Goal: Information Seeking & Learning: Check status

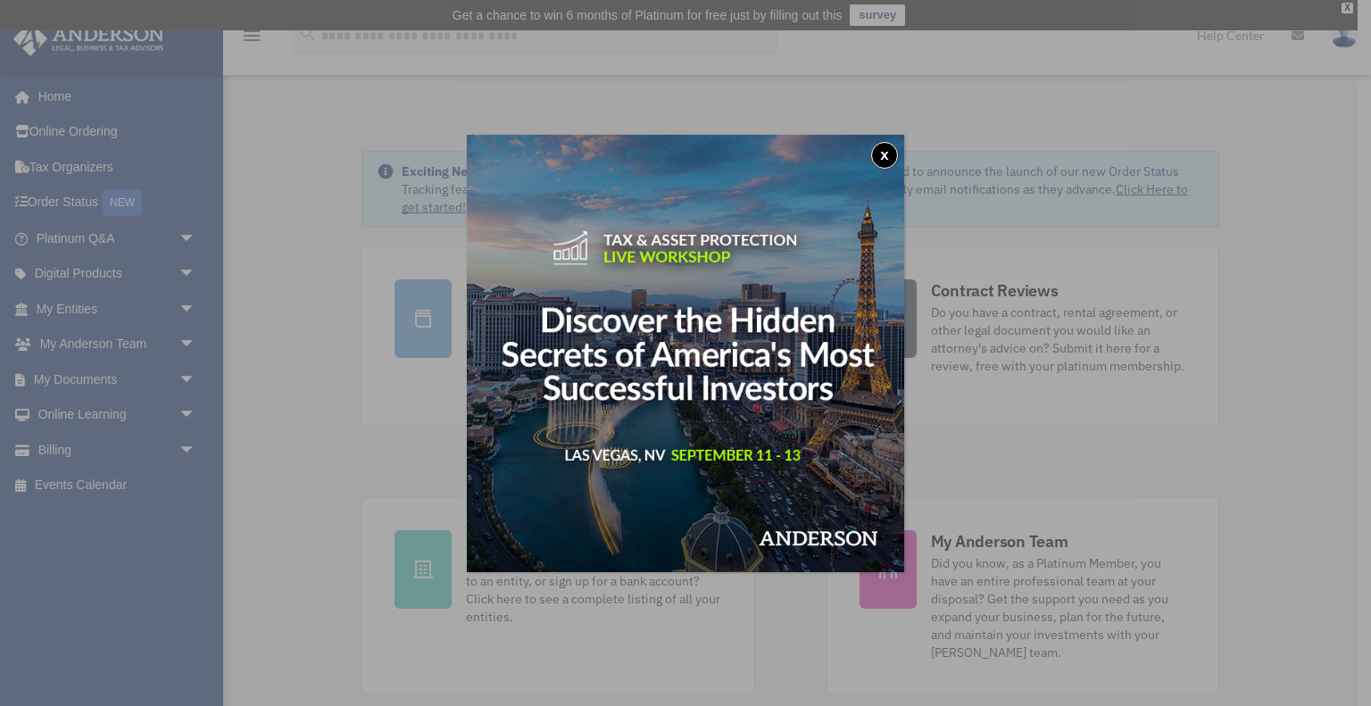
click at [85, 379] on div "x" at bounding box center [685, 353] width 1371 height 706
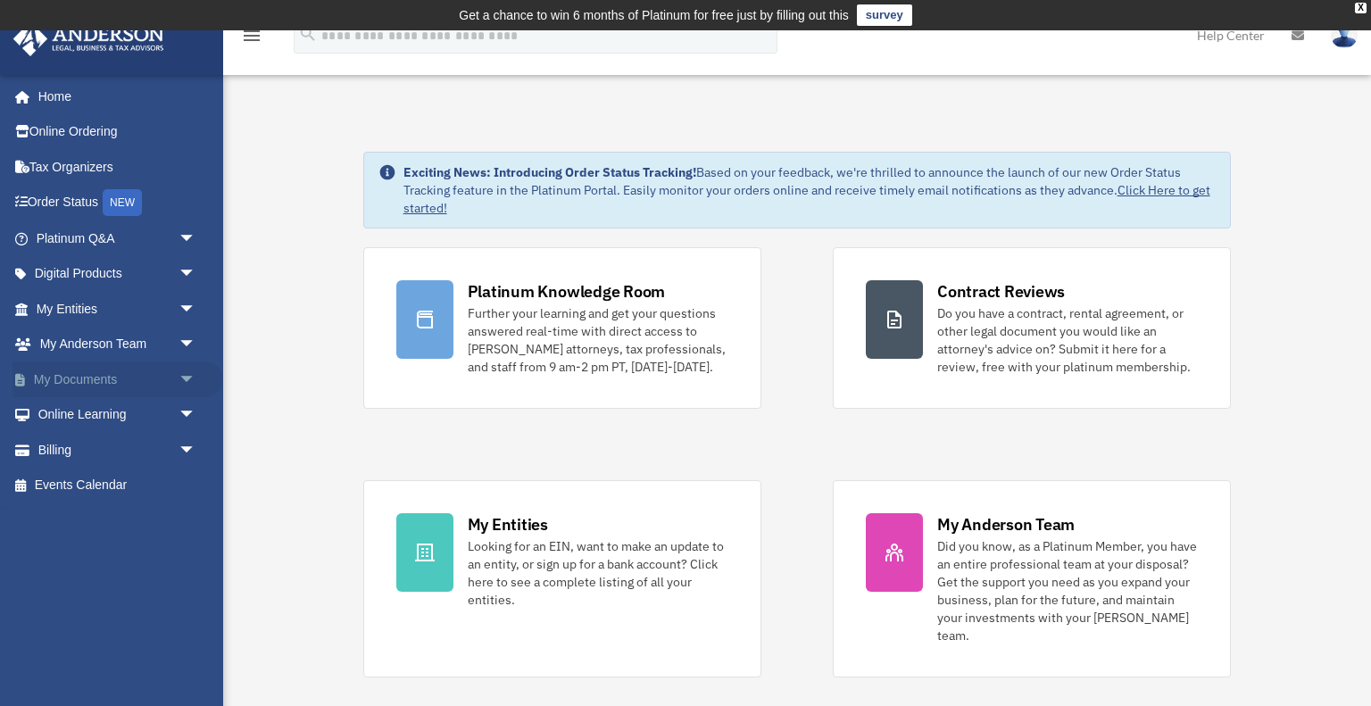
click at [87, 378] on link "My Documents arrow_drop_down" at bounding box center [117, 380] width 211 height 36
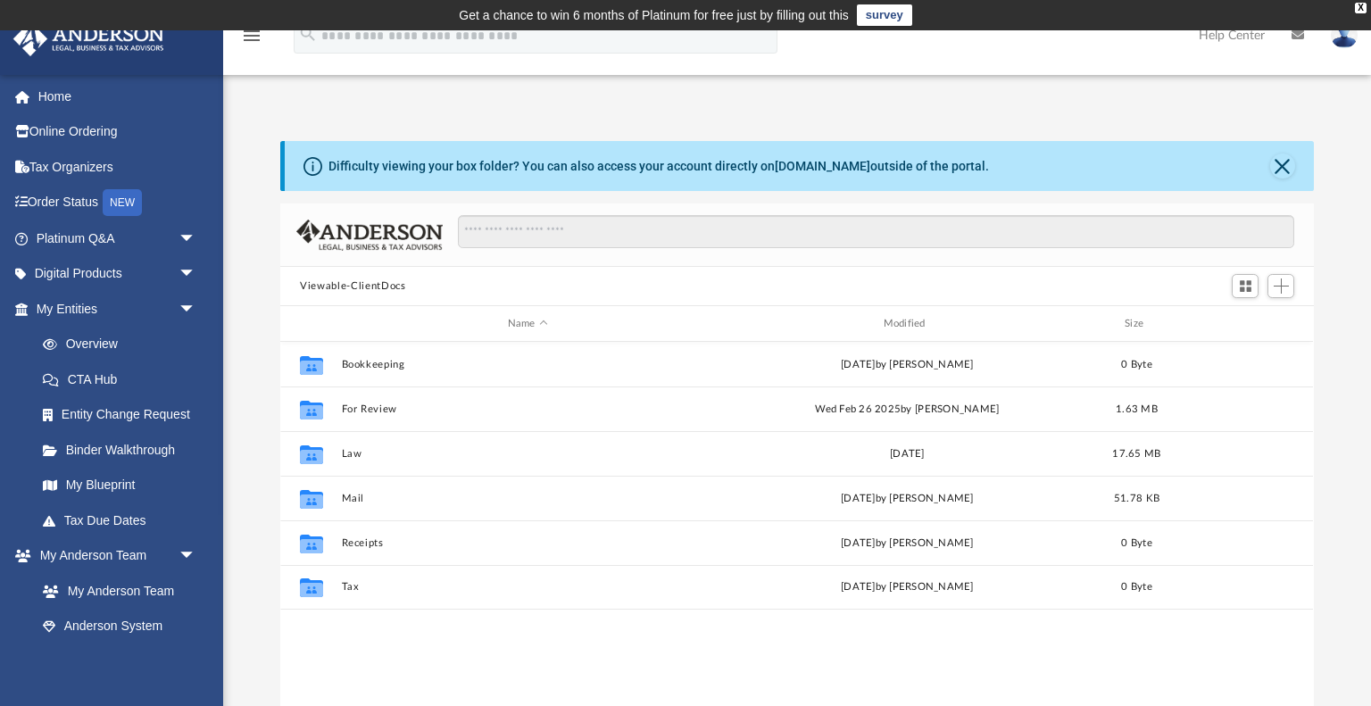
scroll to position [405, 1033]
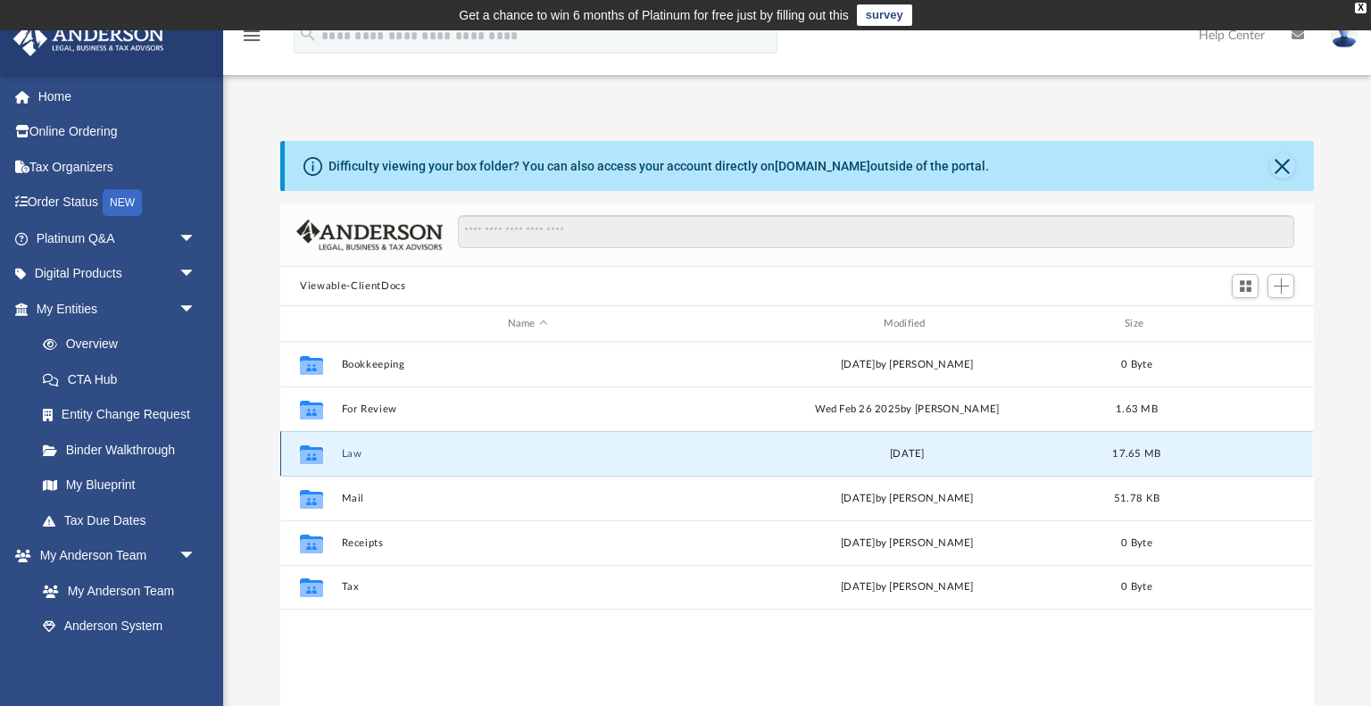
click at [353, 451] on button "Law" at bounding box center [528, 454] width 372 height 12
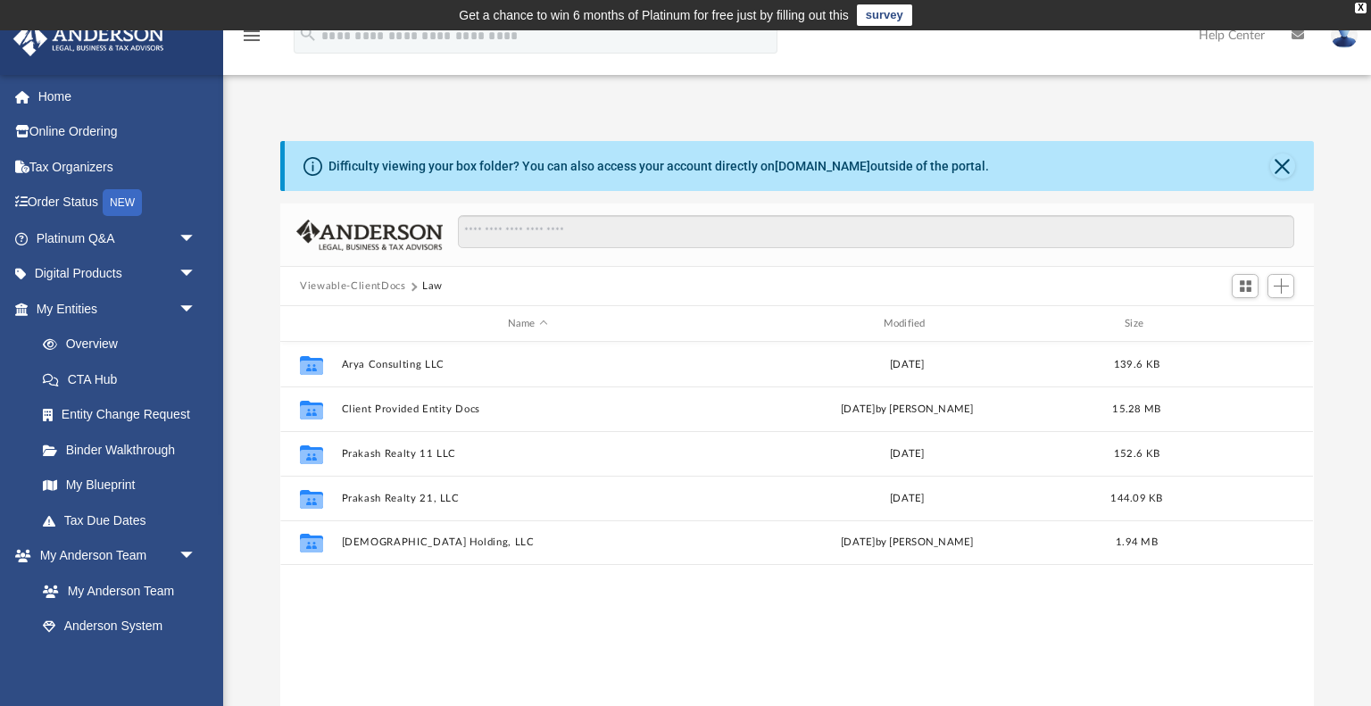
click at [478, 599] on div "Collaborated Folder Arya Consulting LLC Thu May 22 2025 139.6 KB Collaborated F…" at bounding box center [796, 527] width 1033 height 370
click at [514, 604] on div "Collaborated Folder Arya Consulting LLC Thu May 22 2025 139.6 KB Collaborated F…" at bounding box center [796, 527] width 1033 height 370
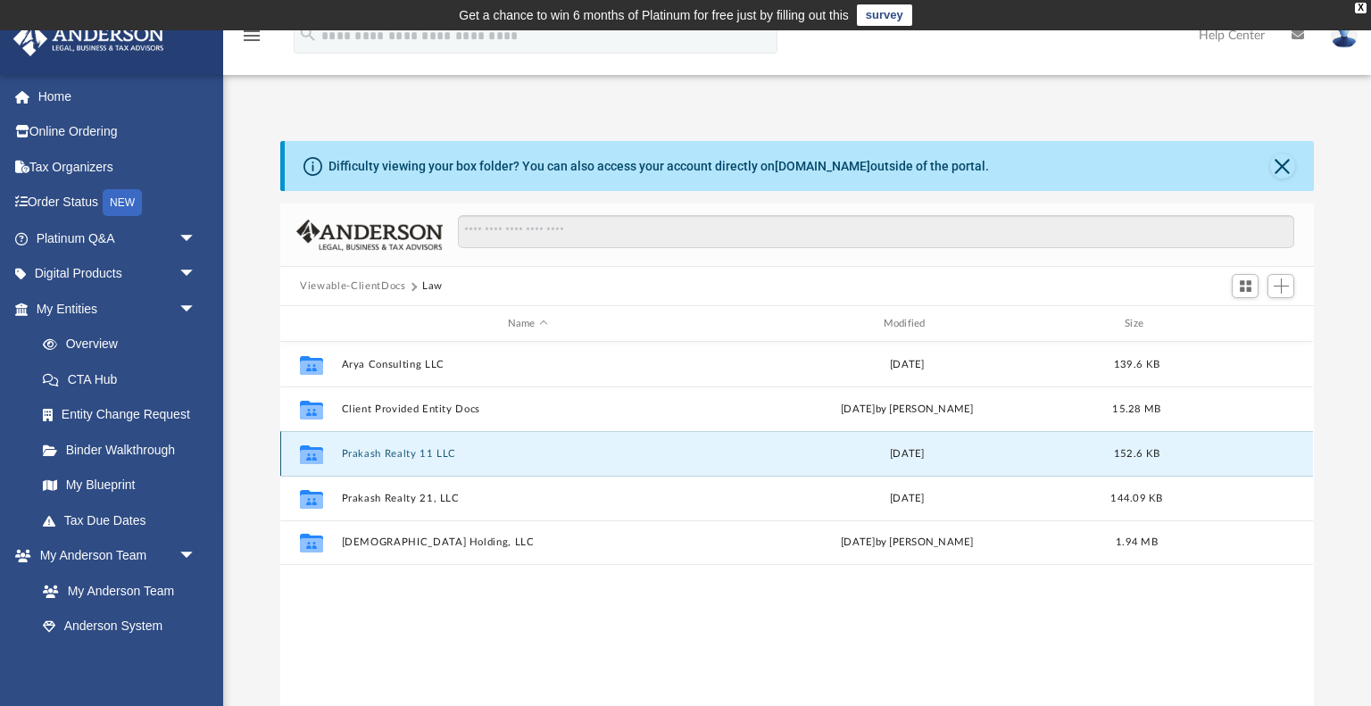
click at [411, 450] on button "Prakash Realty 11 LLC" at bounding box center [528, 454] width 372 height 12
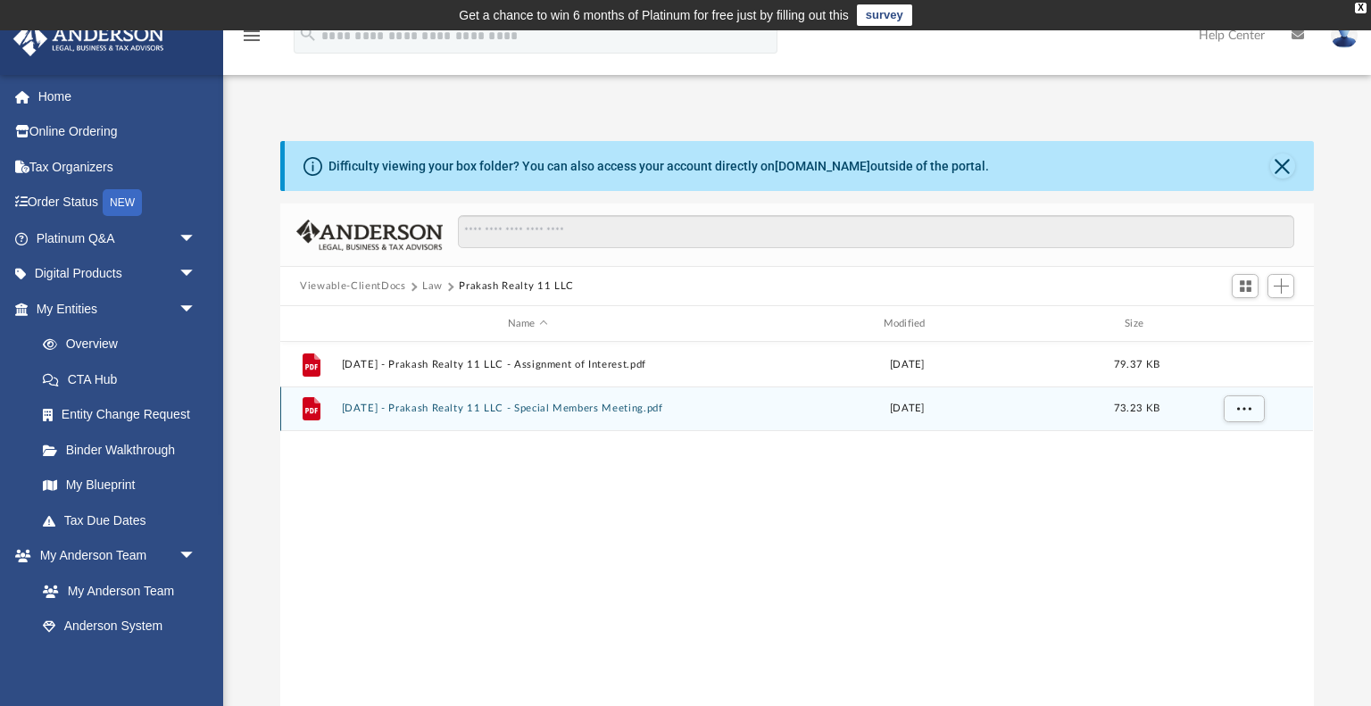
click at [584, 403] on button "2025.03.07 - Prakash Realty 11 LLC - Special Members Meeting.pdf" at bounding box center [528, 409] width 372 height 12
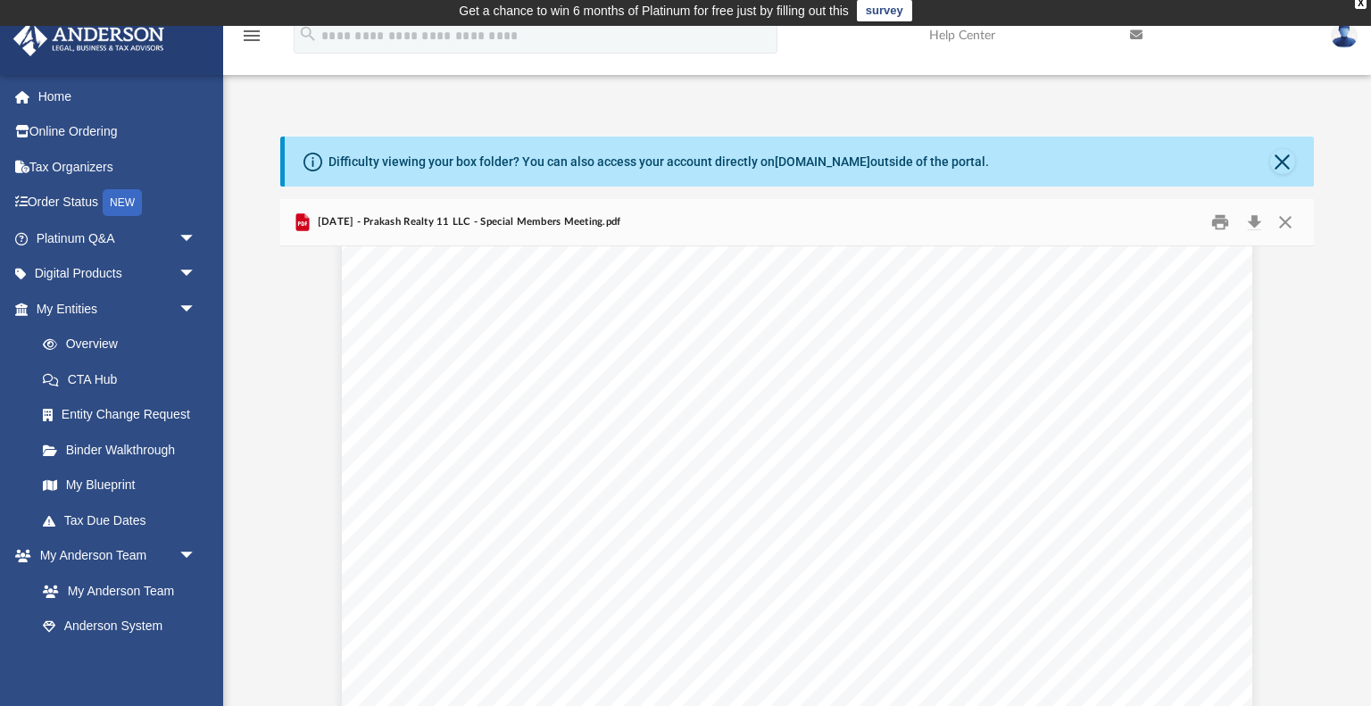
scroll to position [423, 0]
click at [1256, 217] on button "Download" at bounding box center [1254, 223] width 32 height 28
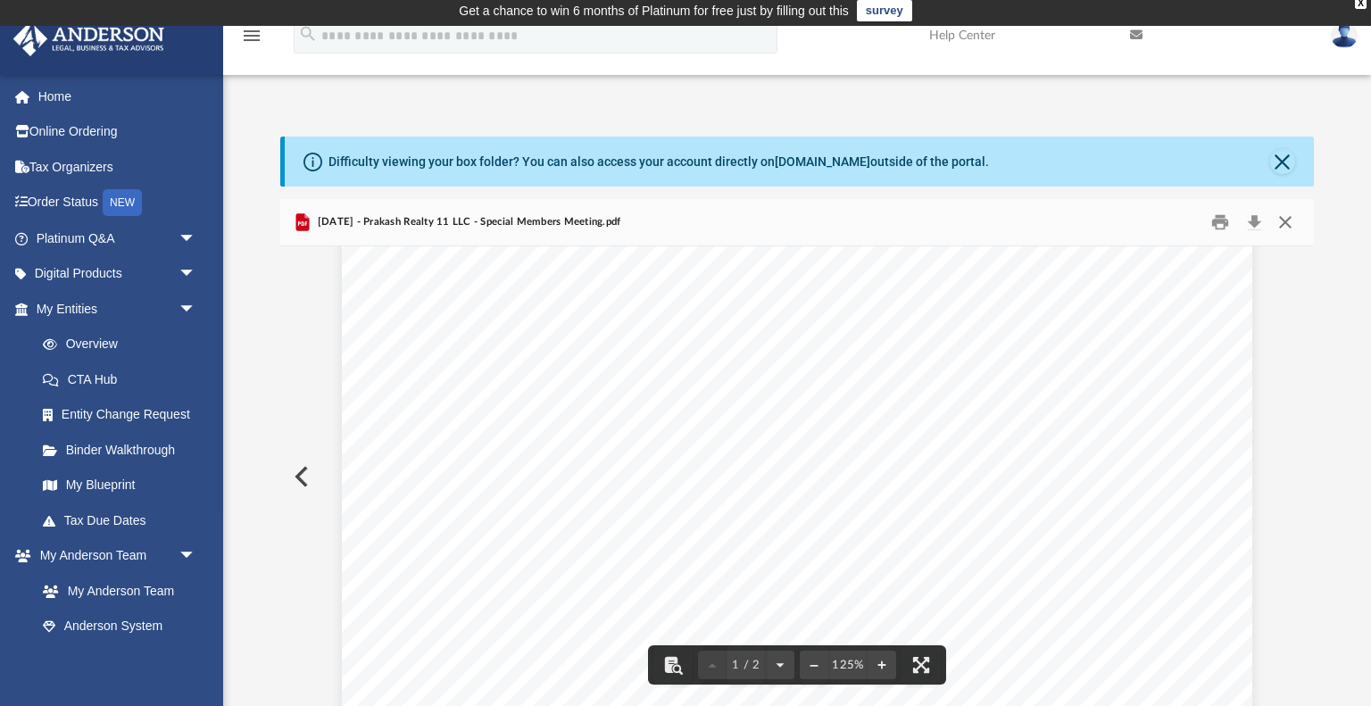
click at [1285, 227] on button "Close" at bounding box center [1285, 223] width 32 height 28
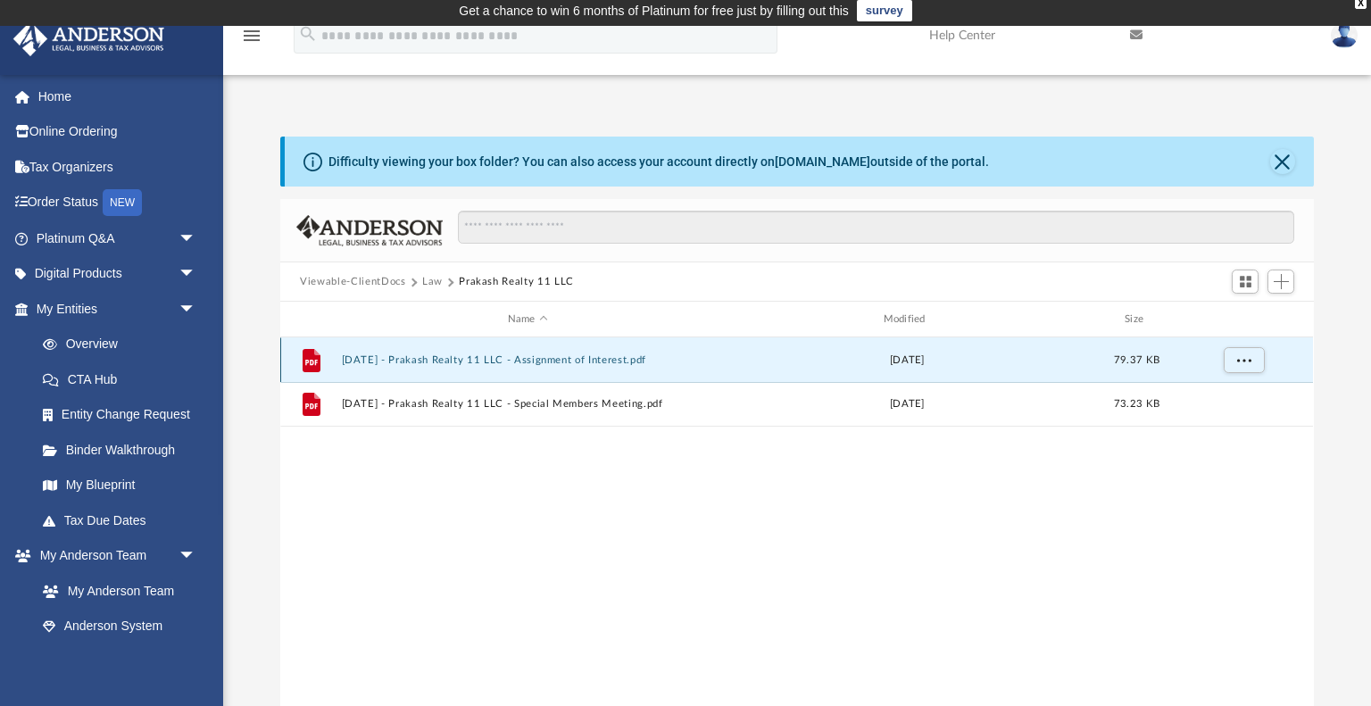
click at [591, 358] on button "2025.03.07 - Prakash Realty 11 LLC - Assignment of Interest.pdf" at bounding box center [528, 360] width 372 height 12
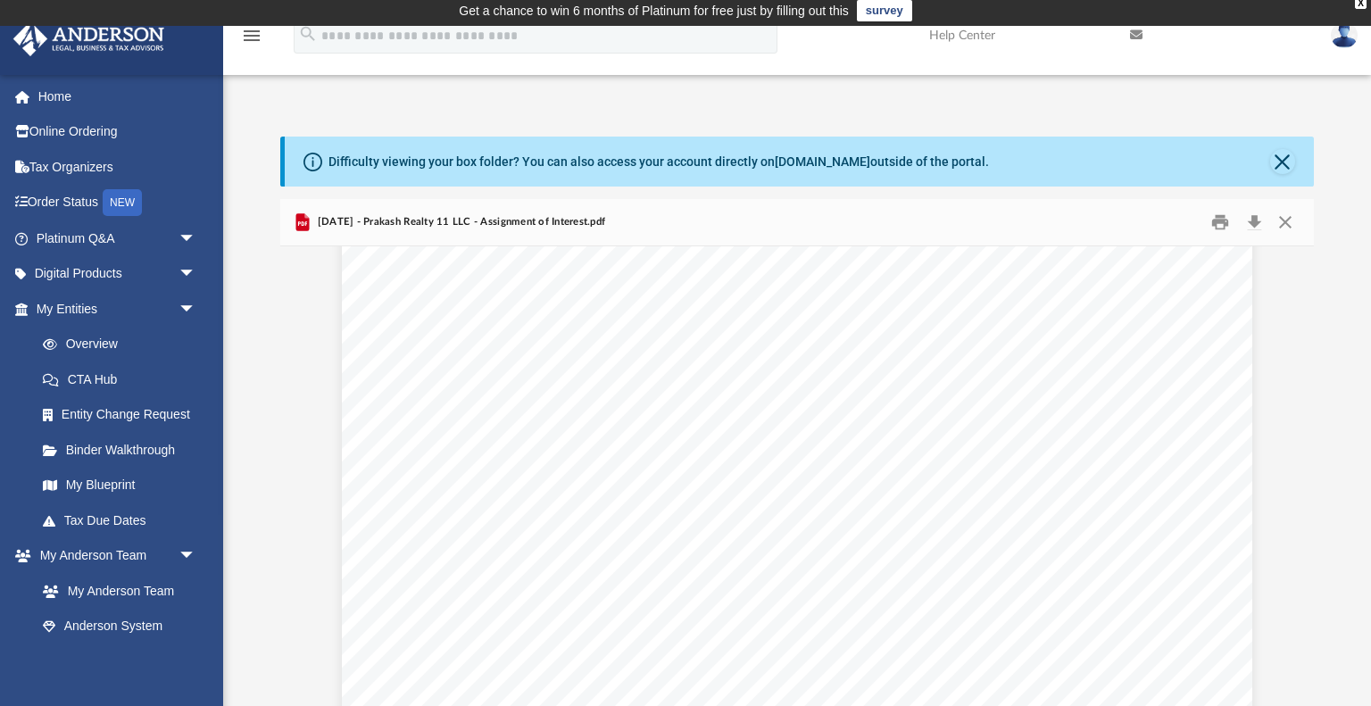
scroll to position [1520, 0]
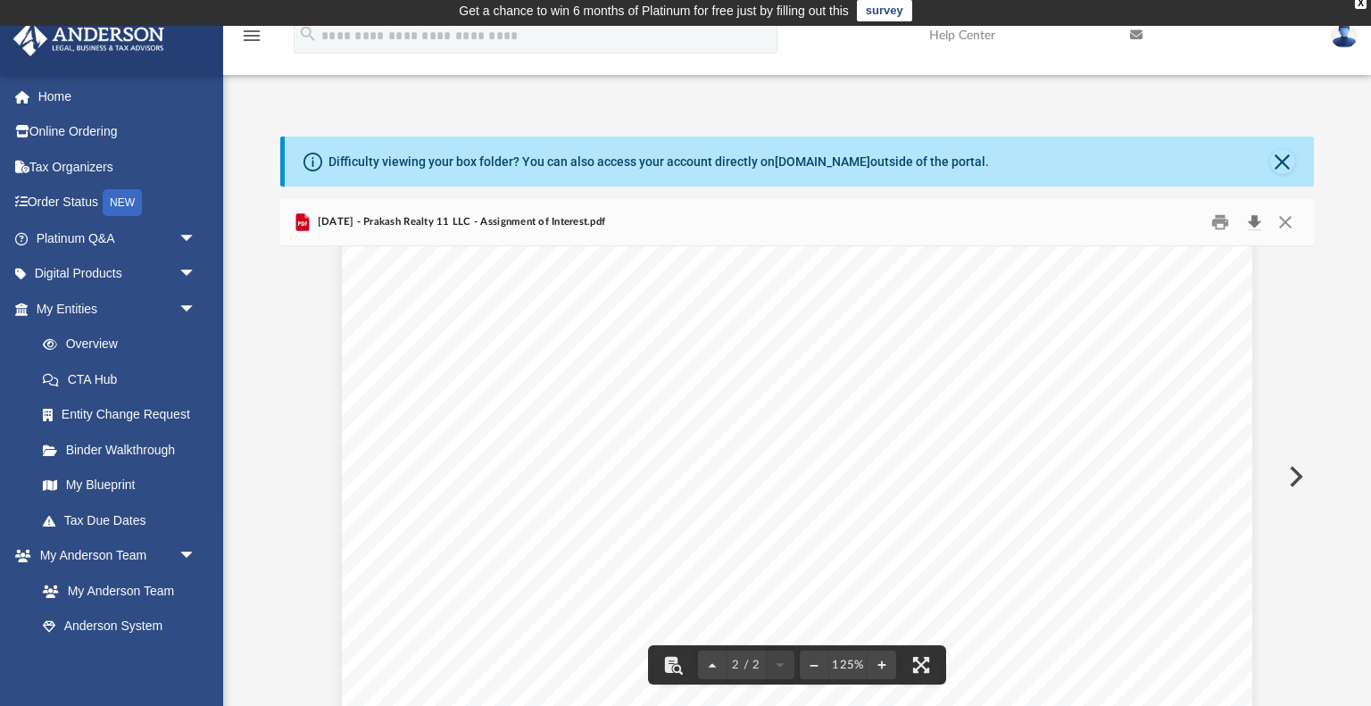
click at [1252, 218] on button "Download" at bounding box center [1254, 223] width 32 height 28
click at [1279, 163] on button "Close" at bounding box center [1282, 161] width 25 height 25
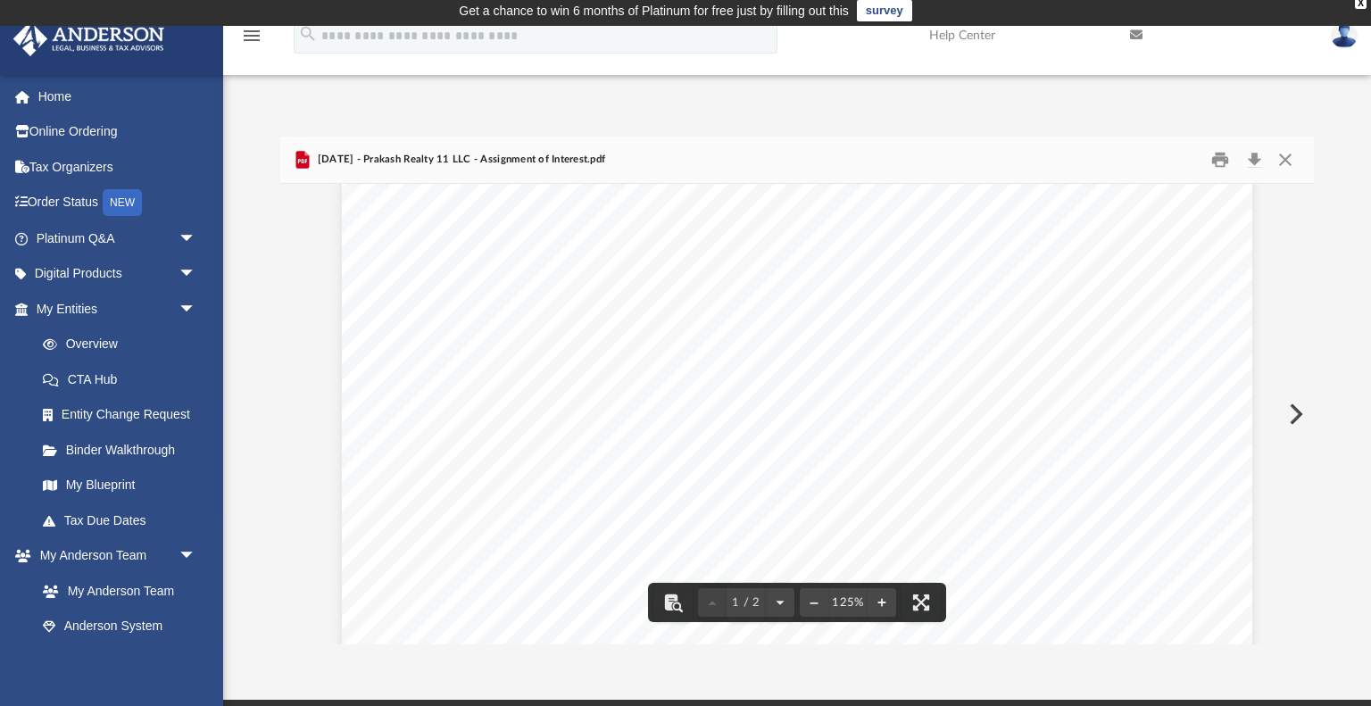
scroll to position [0, 0]
click at [1290, 162] on button "Close" at bounding box center [1285, 160] width 32 height 28
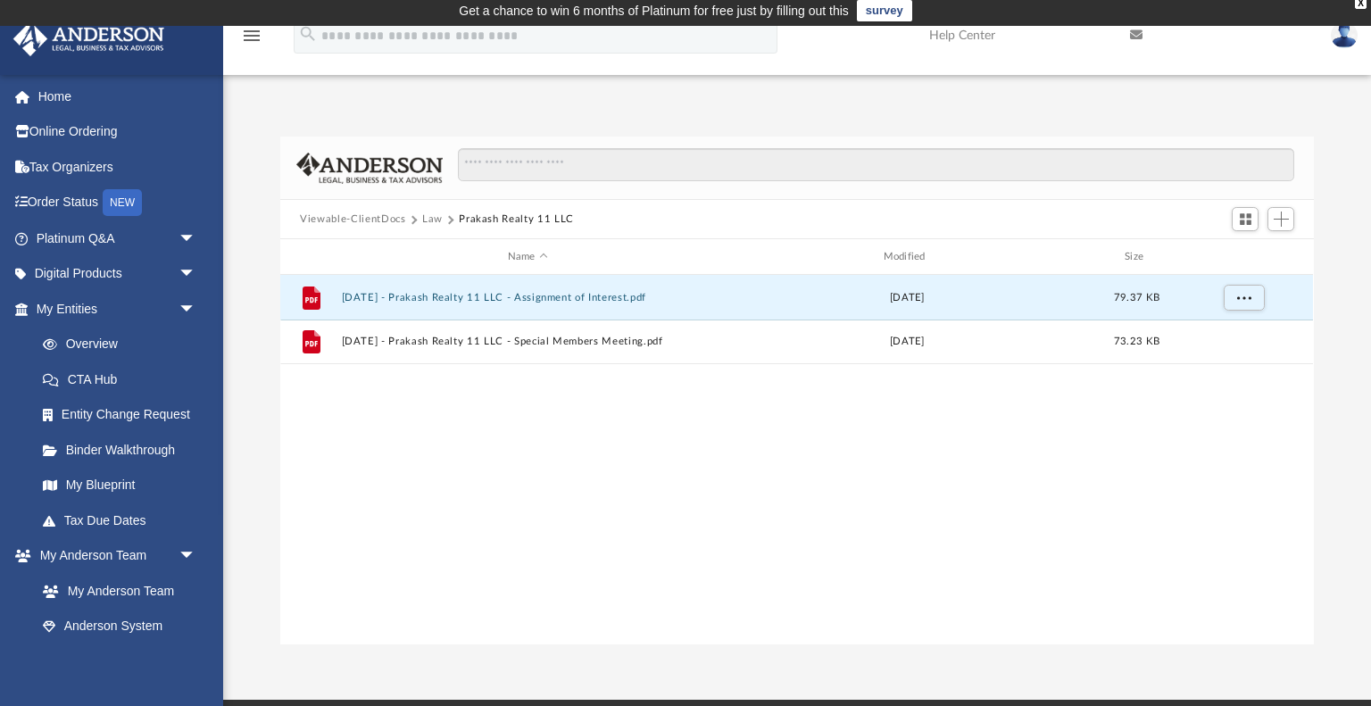
click at [435, 215] on button "Law" at bounding box center [432, 220] width 21 height 16
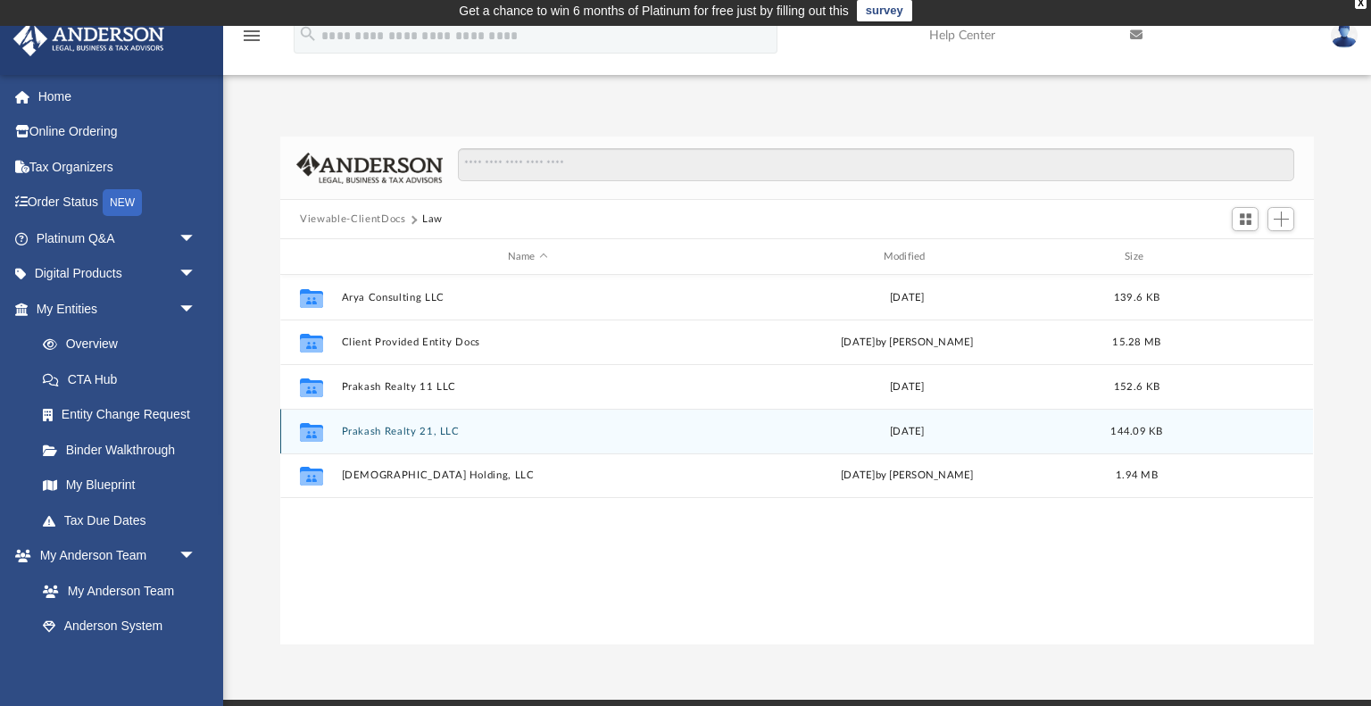
click at [408, 429] on button "Prakash Realty 21, LLC" at bounding box center [528, 432] width 372 height 12
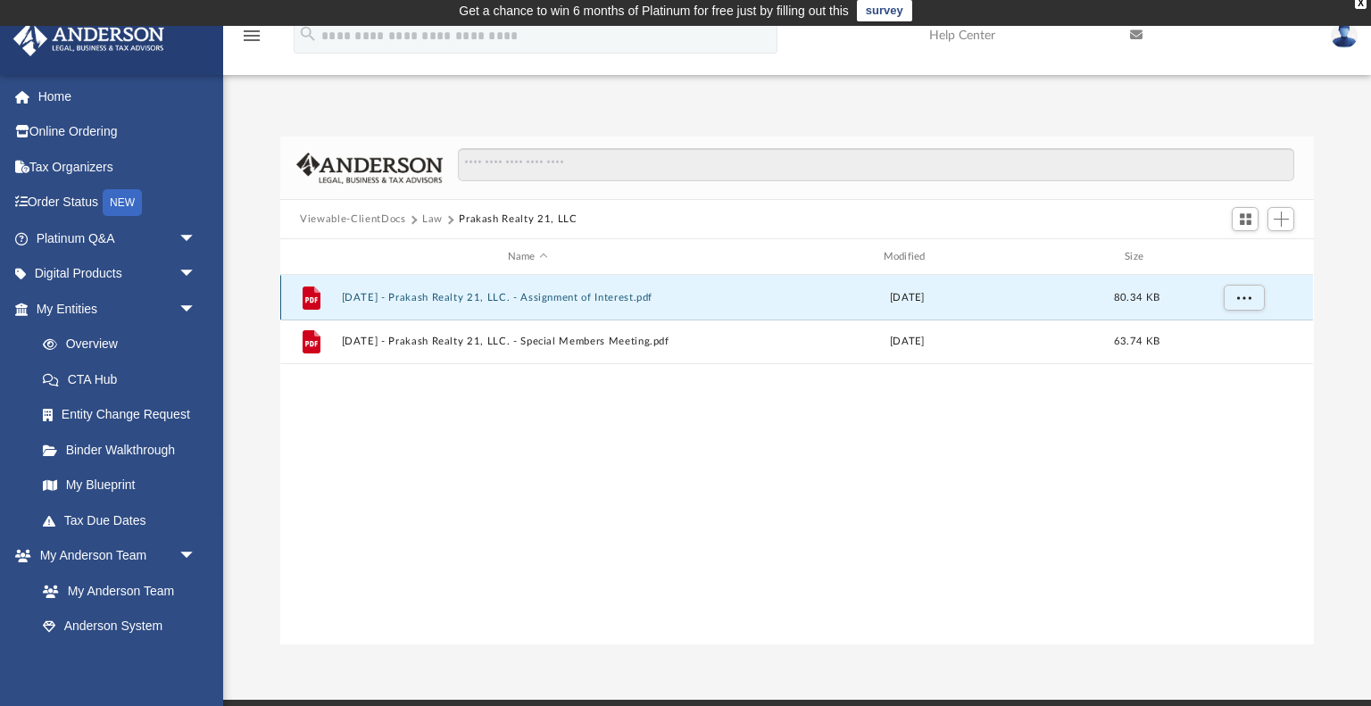
click at [652, 295] on button "2025.03.07 - Prakash Realty 21, LLC. - Assignment of Interest.pdf" at bounding box center [528, 298] width 372 height 12
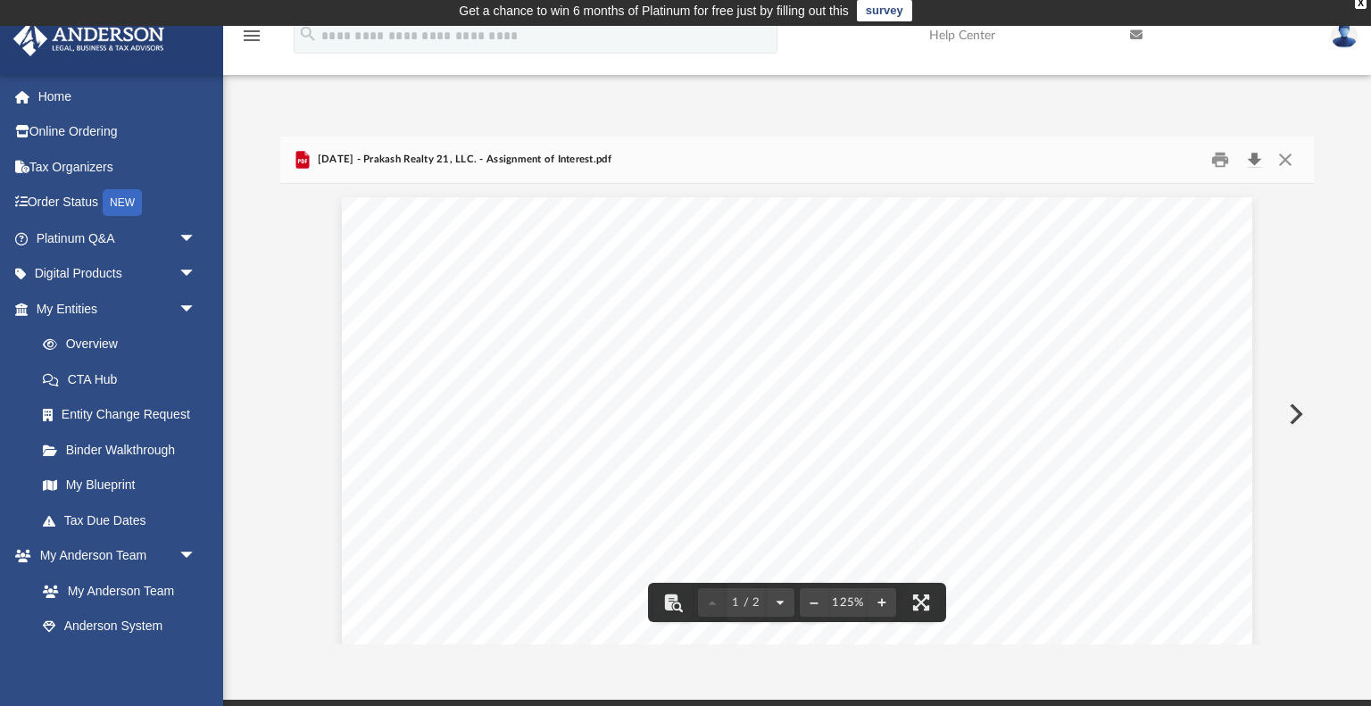
click at [1252, 155] on button "Download" at bounding box center [1254, 160] width 32 height 28
click at [1286, 158] on button "Close" at bounding box center [1285, 160] width 32 height 28
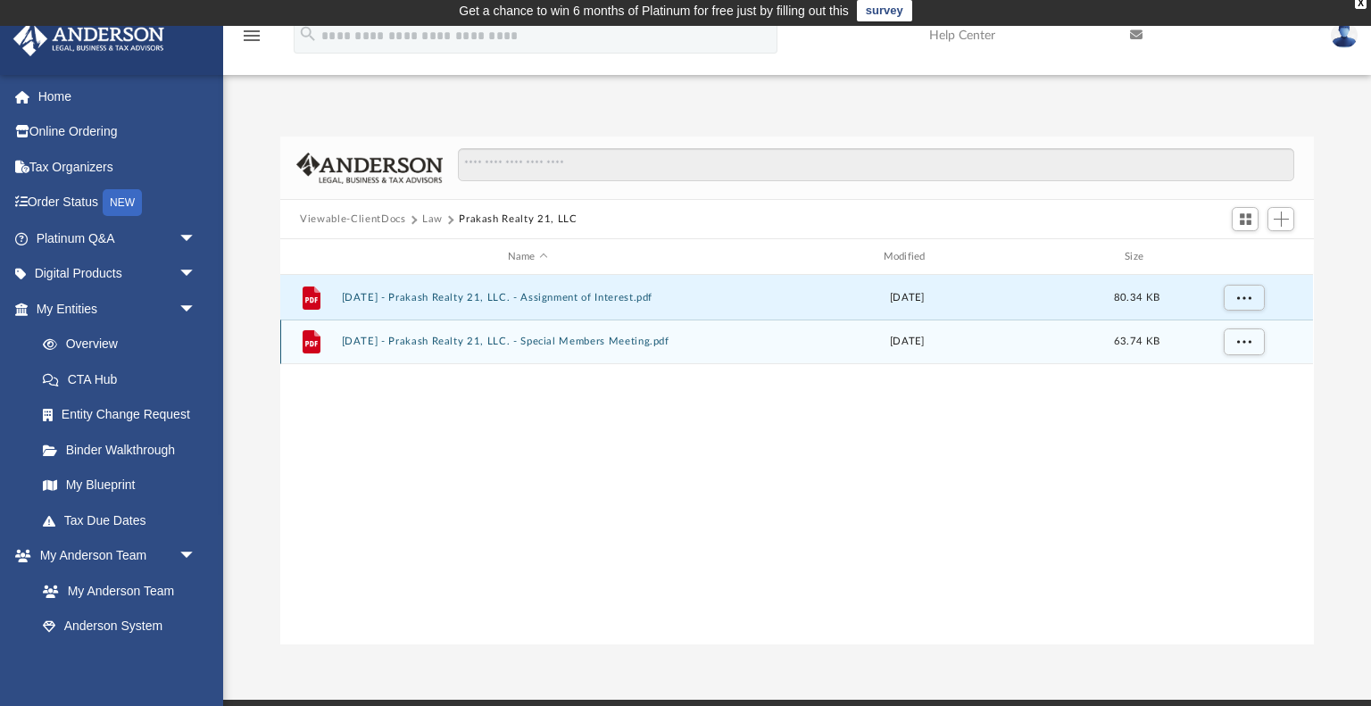
click at [671, 340] on button "2025.03.07 - Prakash Realty 21, LLC. - Special Members Meeting.pdf" at bounding box center [528, 342] width 372 height 12
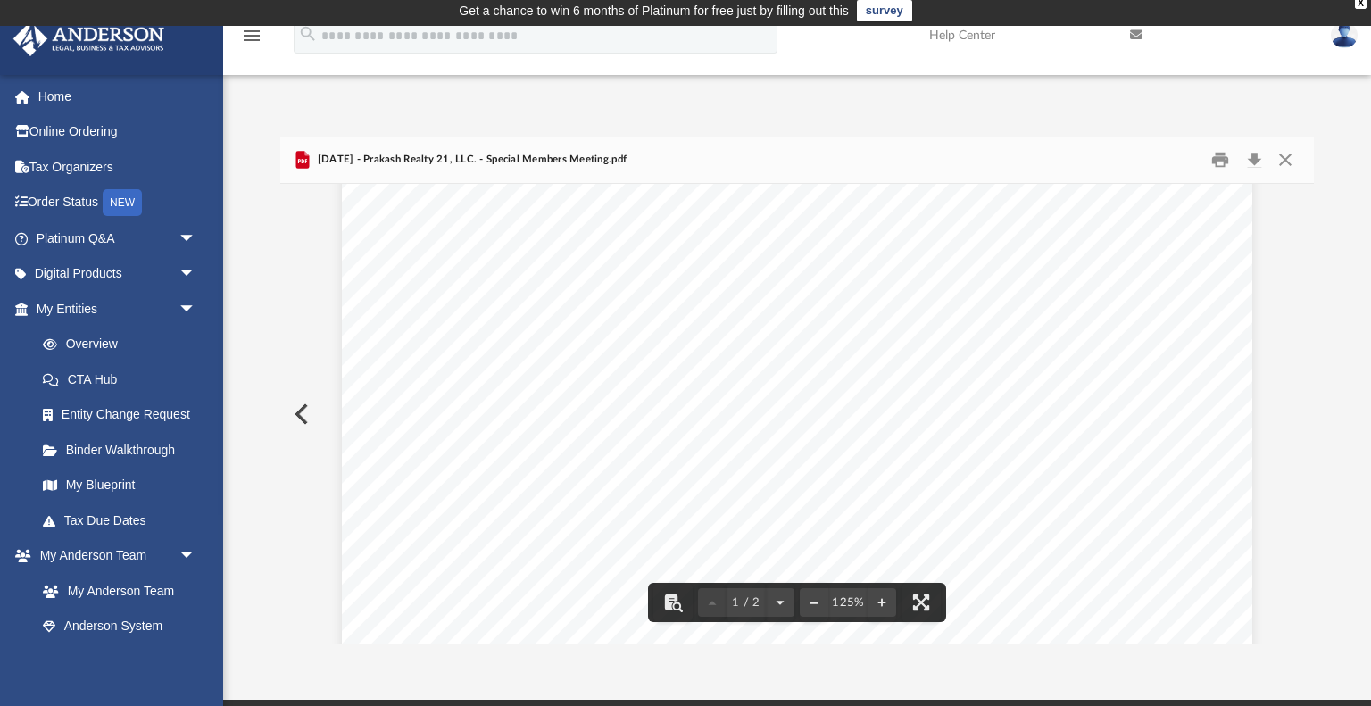
scroll to position [305, 0]
click at [1247, 162] on button "Download" at bounding box center [1254, 160] width 32 height 28
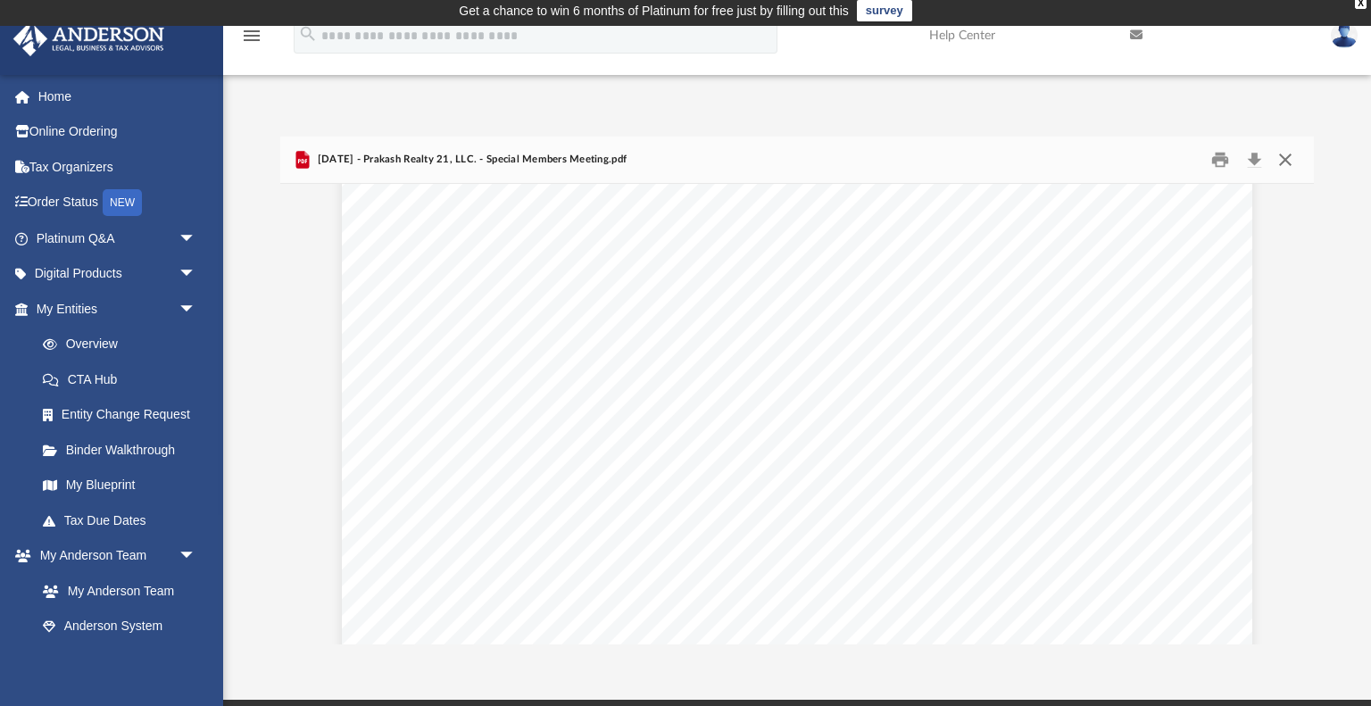
click at [1288, 159] on button "Close" at bounding box center [1285, 160] width 32 height 28
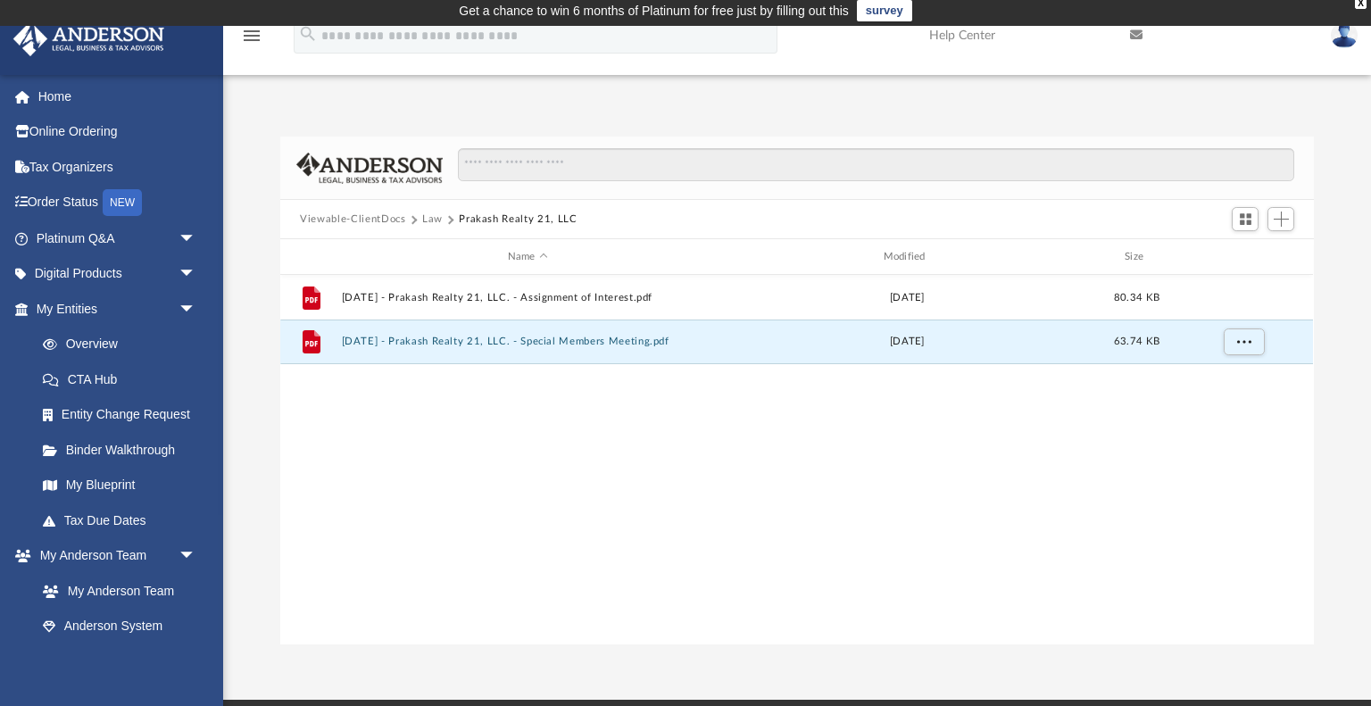
click at [427, 217] on button "Law" at bounding box center [432, 220] width 21 height 16
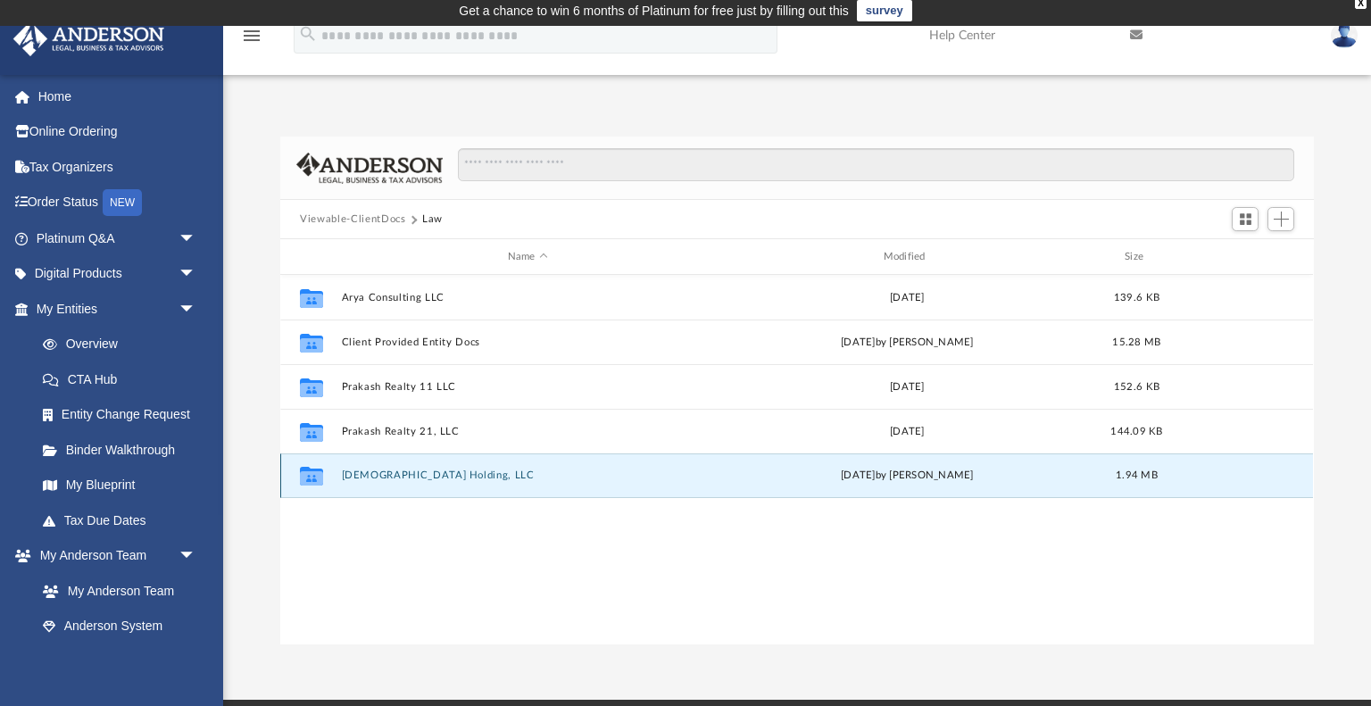
click at [419, 477] on button "Vaishnav Holding, LLC" at bounding box center [528, 476] width 372 height 12
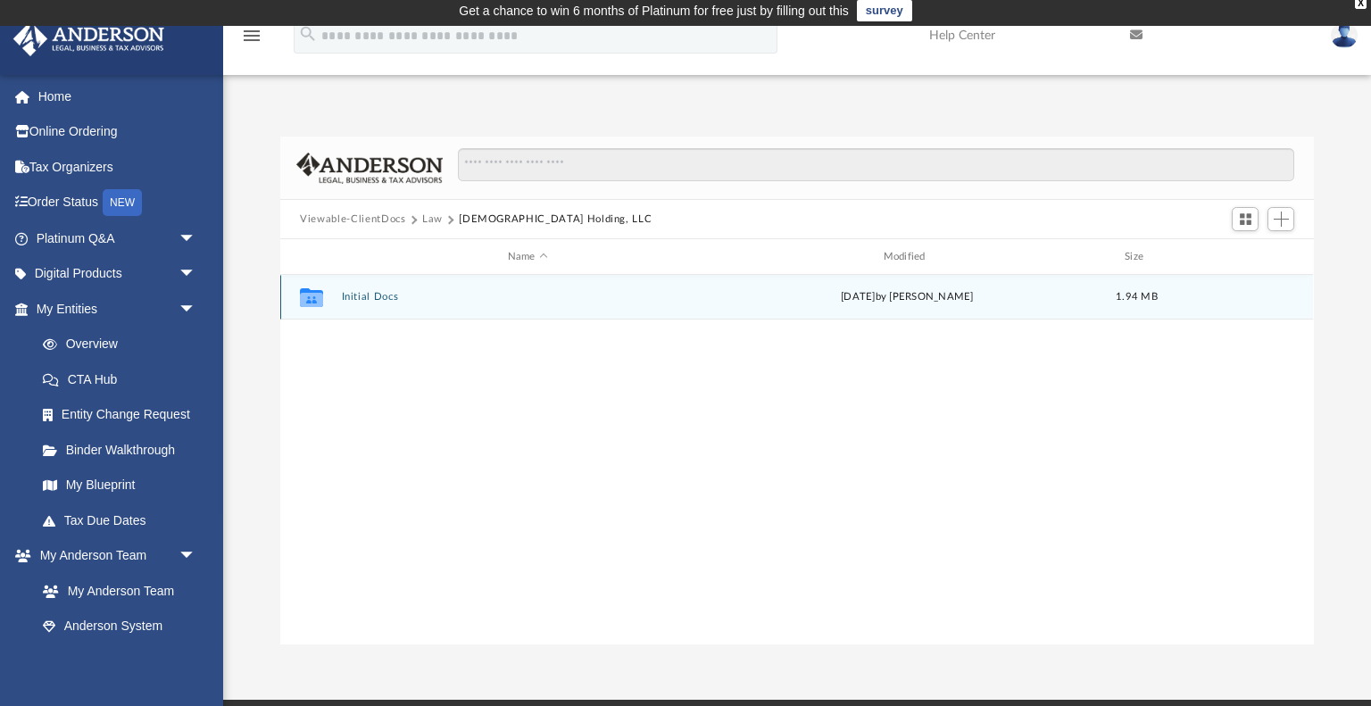
click at [376, 295] on button "Initial Docs" at bounding box center [528, 297] width 372 height 12
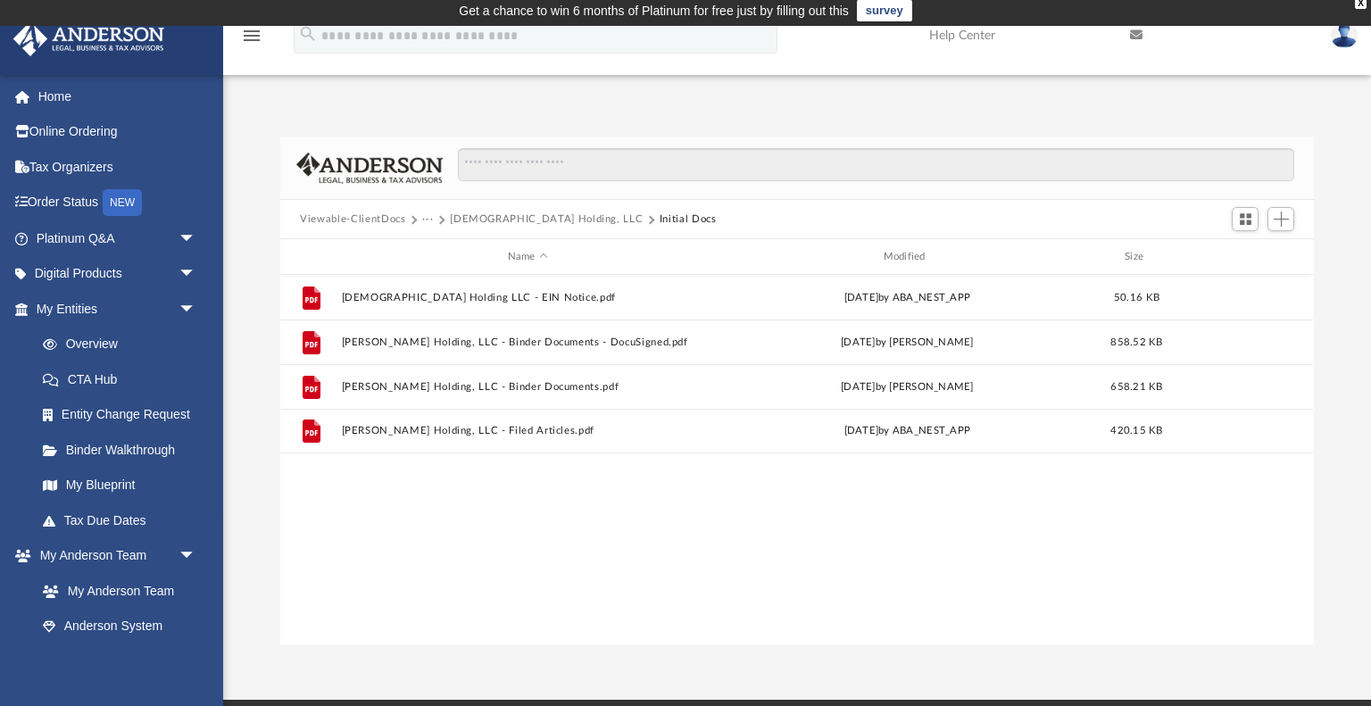
click at [344, 223] on button "Viewable-ClientDocs" at bounding box center [352, 220] width 105 height 16
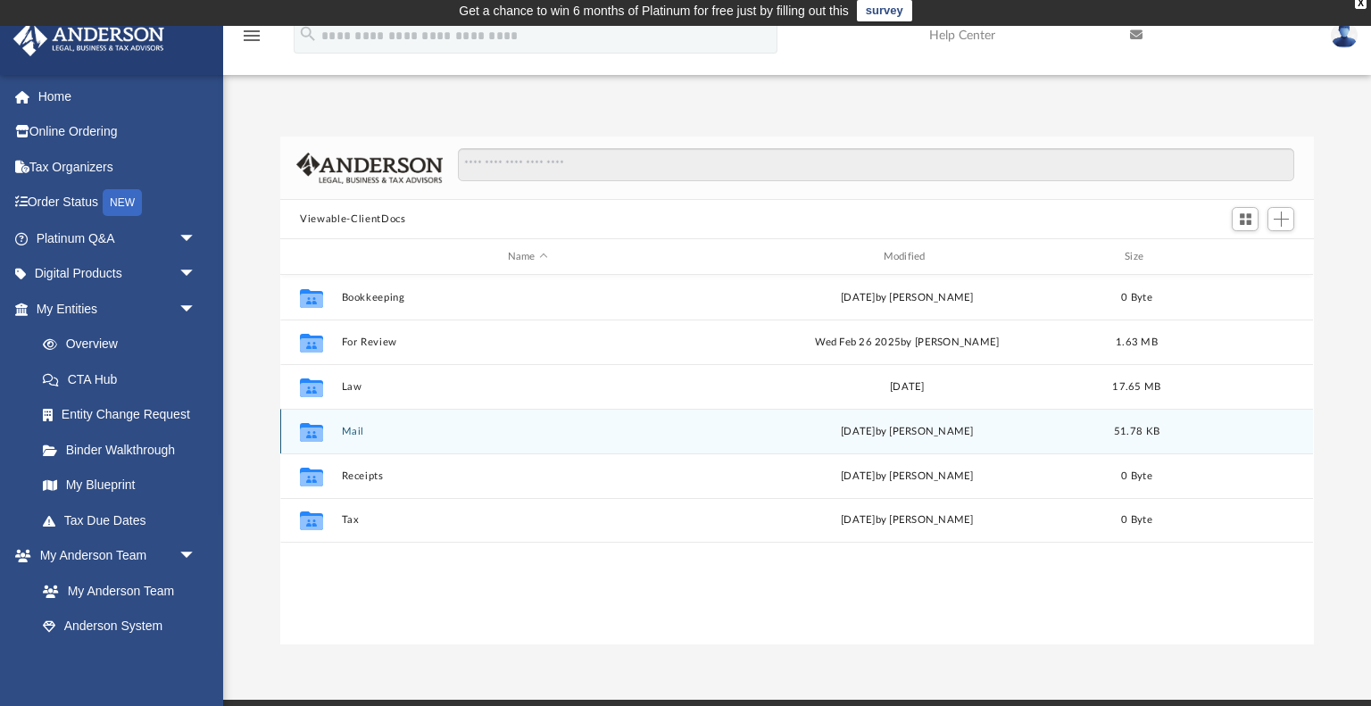
click at [357, 430] on button "Mail" at bounding box center [528, 432] width 372 height 12
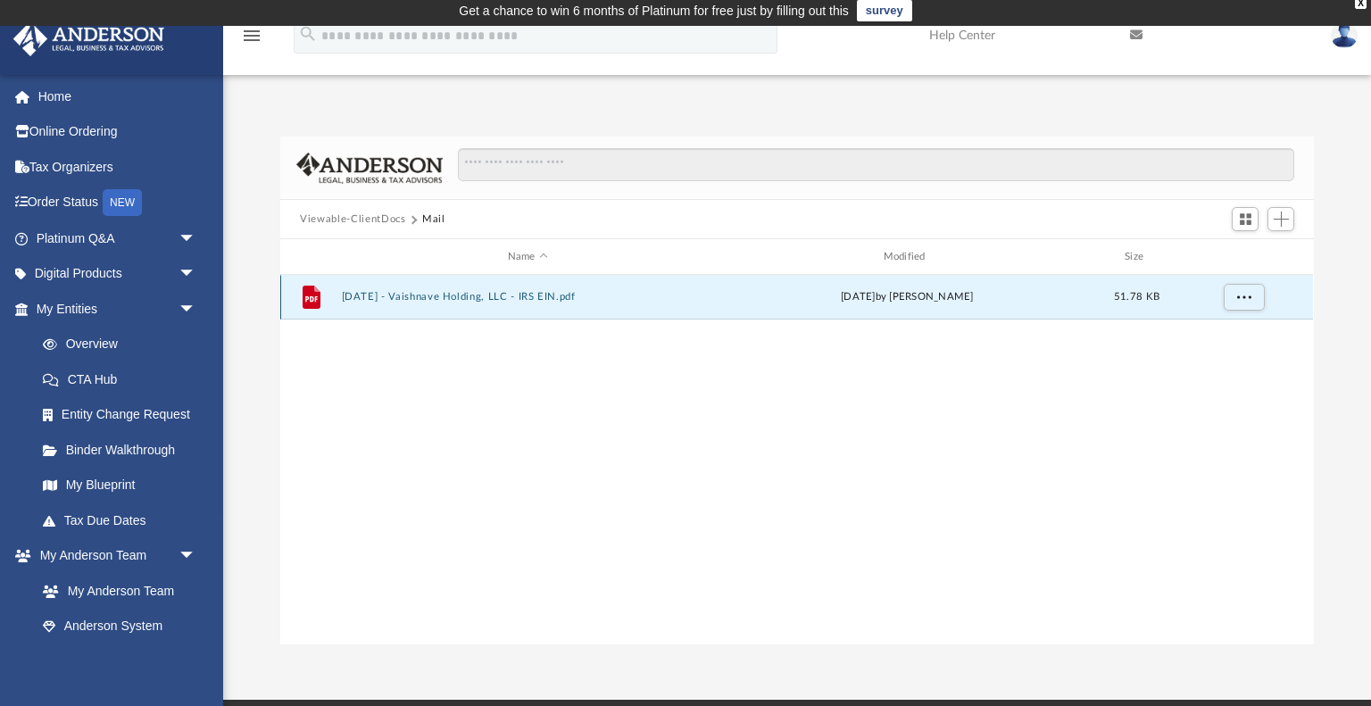
click at [555, 292] on button "2025.03.05 - Vaishnave Holding, LLC - IRS EIN.pdf" at bounding box center [528, 297] width 372 height 12
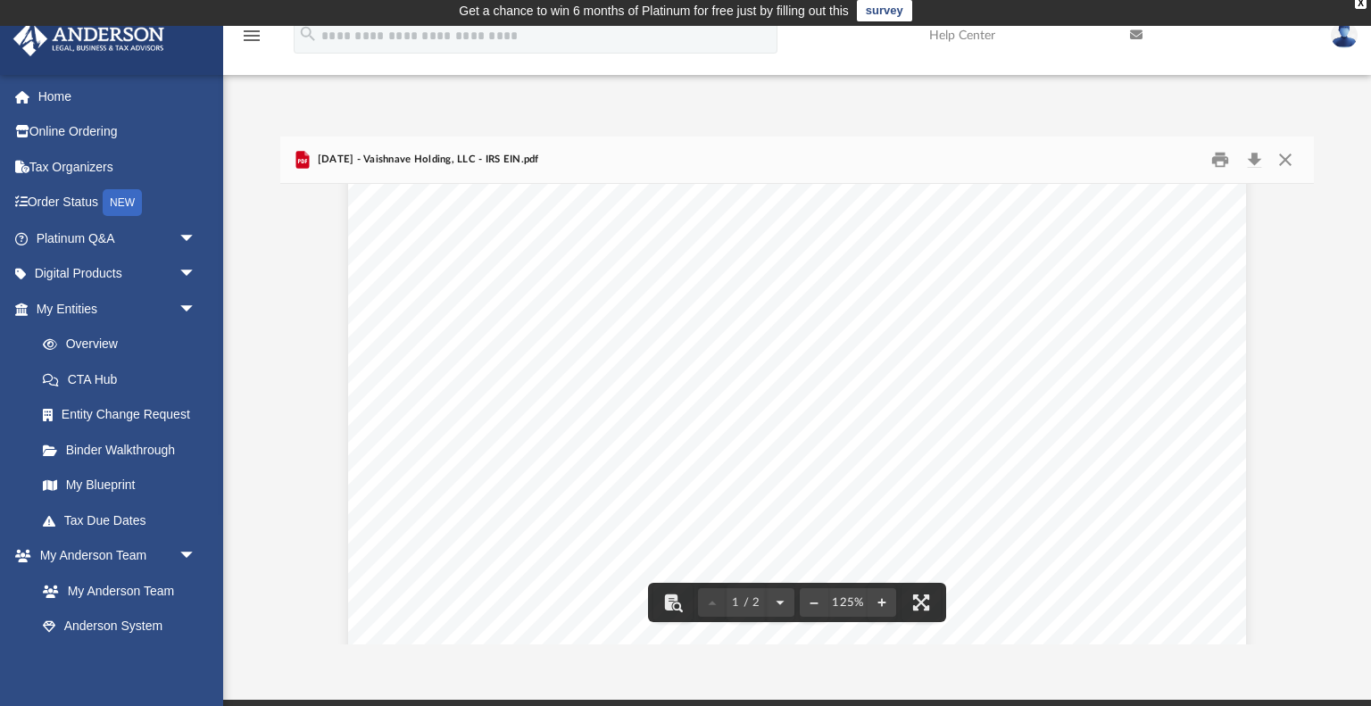
scroll to position [274, 0]
click at [1288, 156] on button "Close" at bounding box center [1285, 160] width 32 height 28
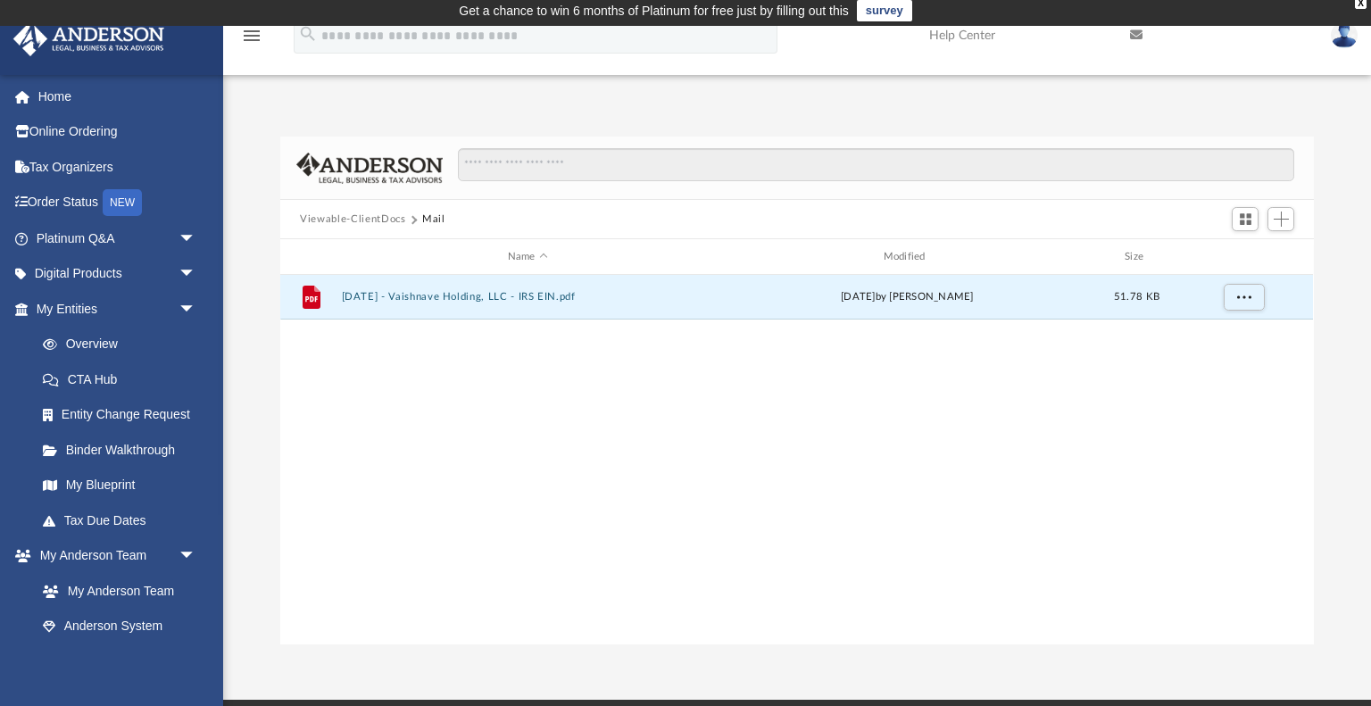
click at [342, 217] on button "Viewable-ClientDocs" at bounding box center [352, 220] width 105 height 16
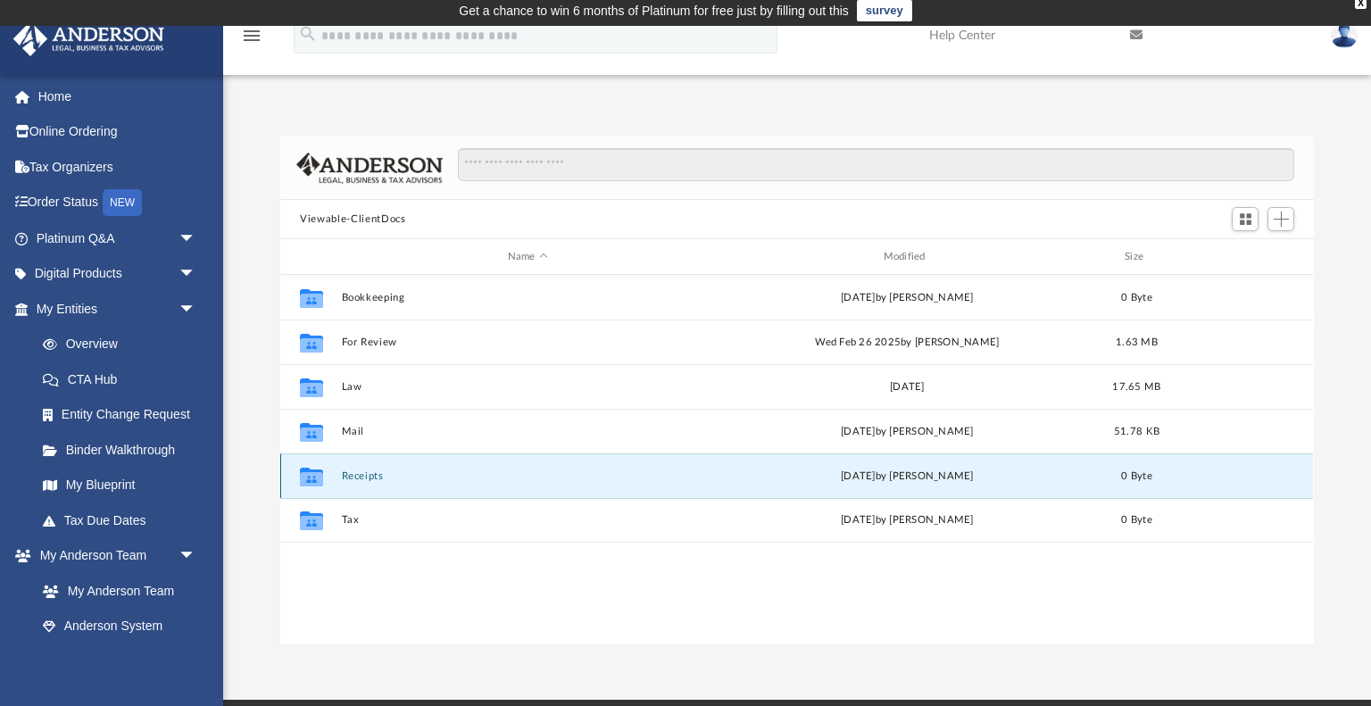
click at [366, 473] on button "Receipts" at bounding box center [528, 476] width 372 height 12
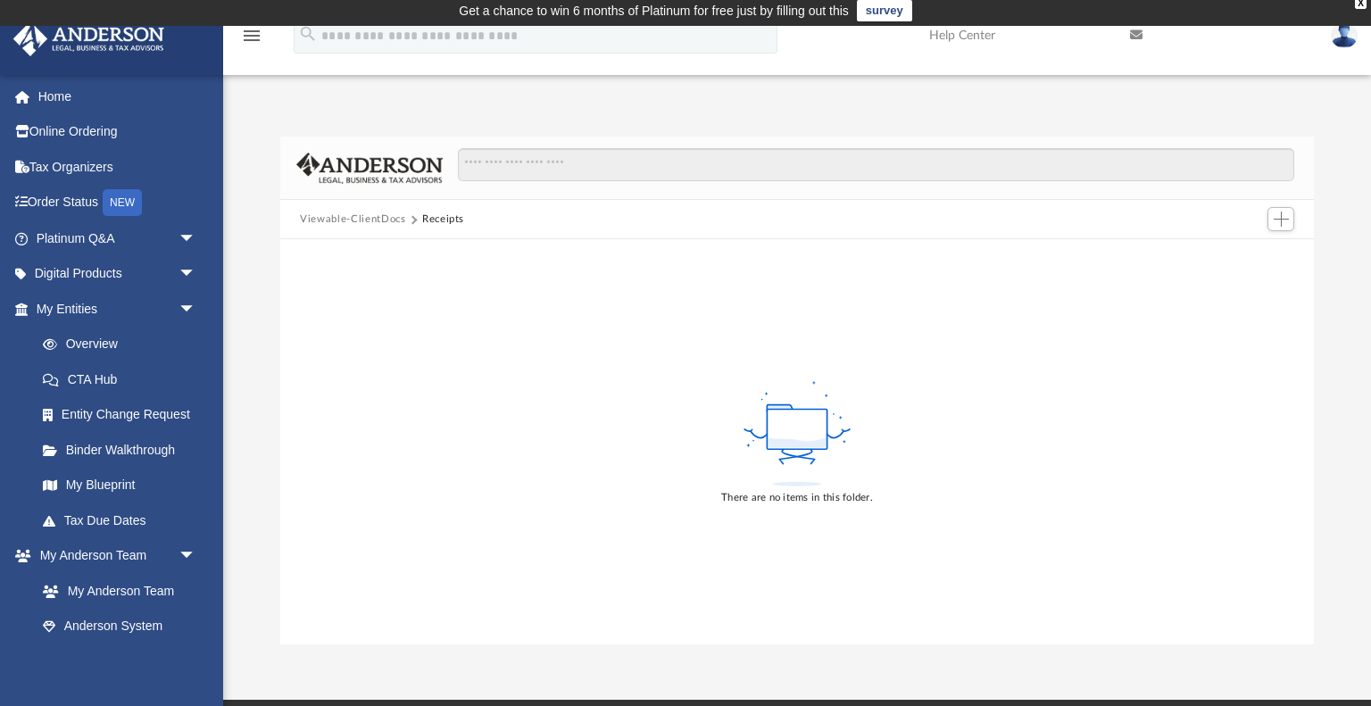
click at [386, 219] on button "Viewable-ClientDocs" at bounding box center [352, 220] width 105 height 16
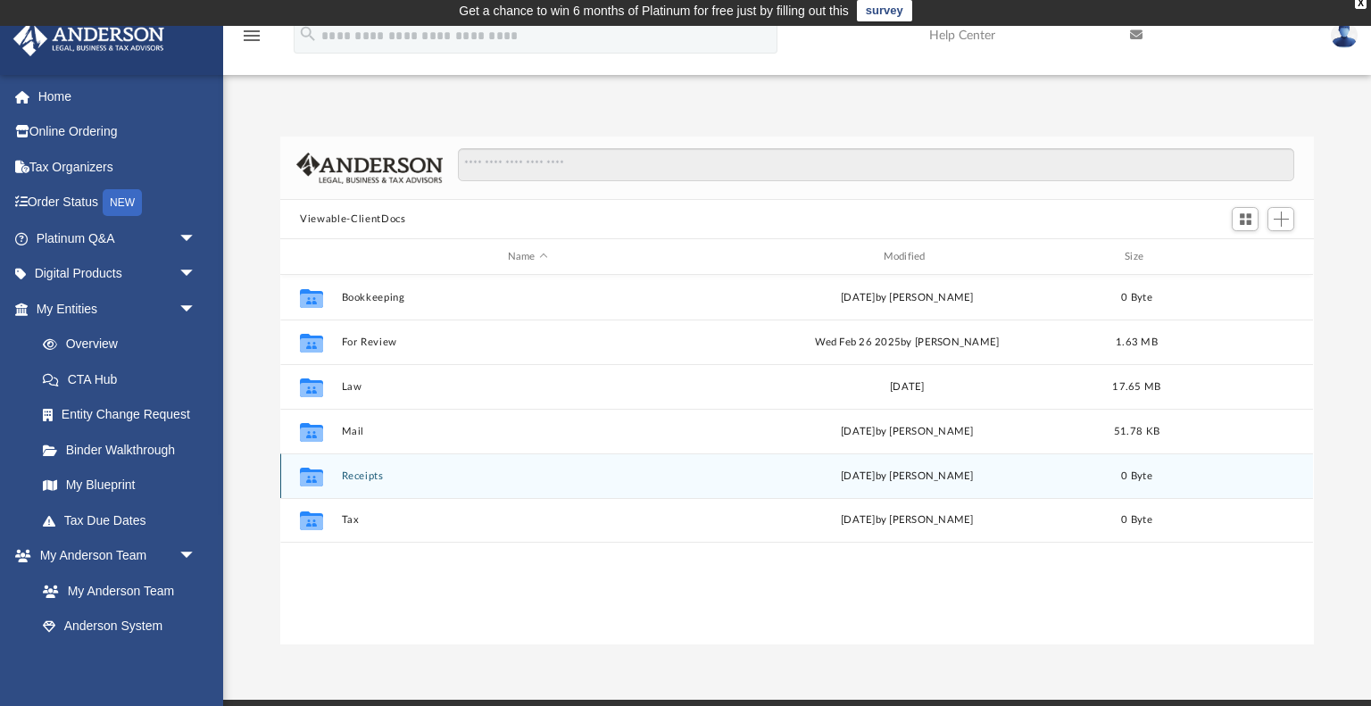
scroll to position [405, 1033]
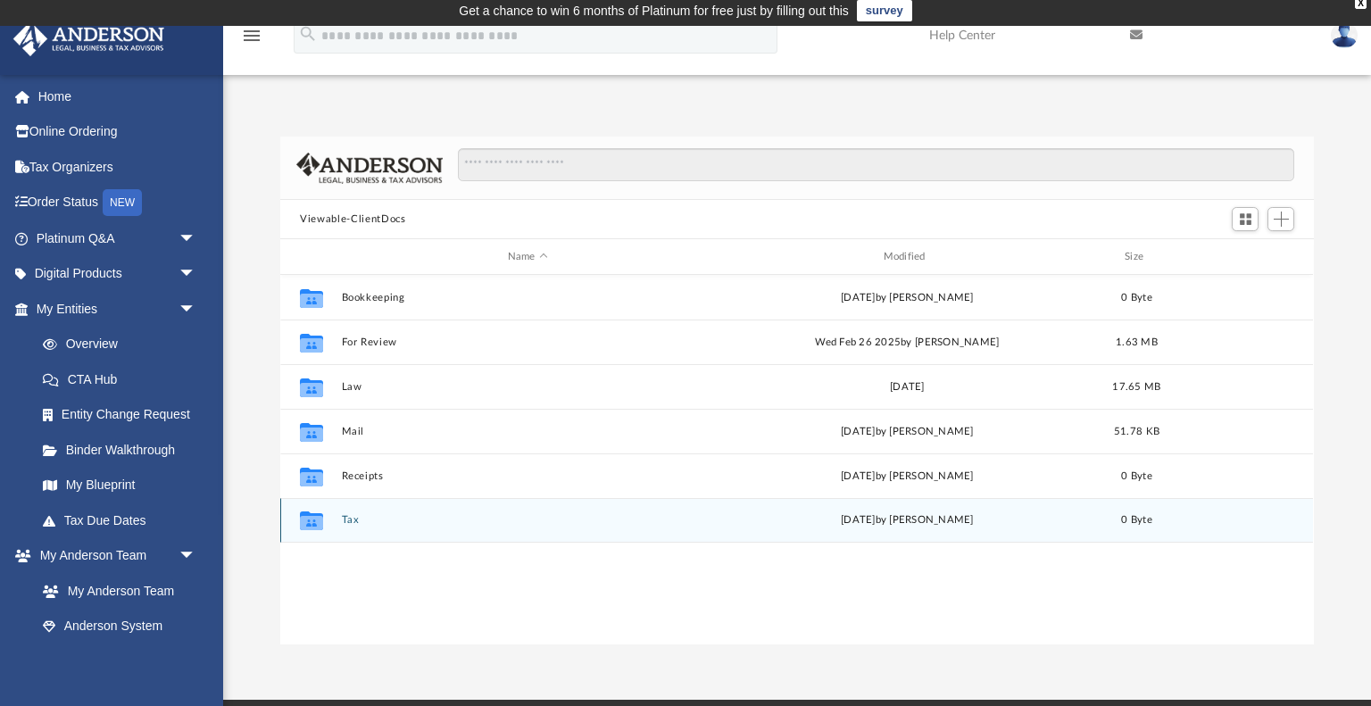
click at [350, 515] on button "Tax" at bounding box center [528, 520] width 372 height 12
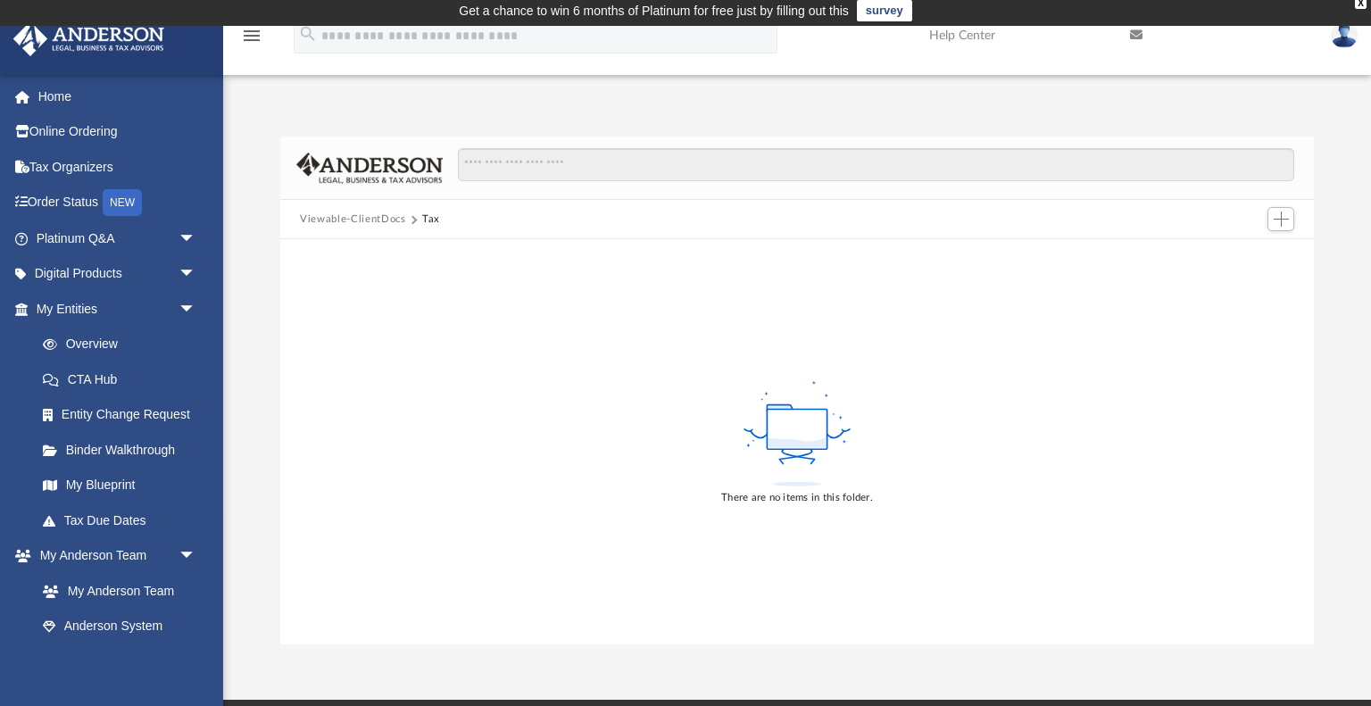
click at [394, 212] on button "Viewable-ClientDocs" at bounding box center [352, 220] width 105 height 16
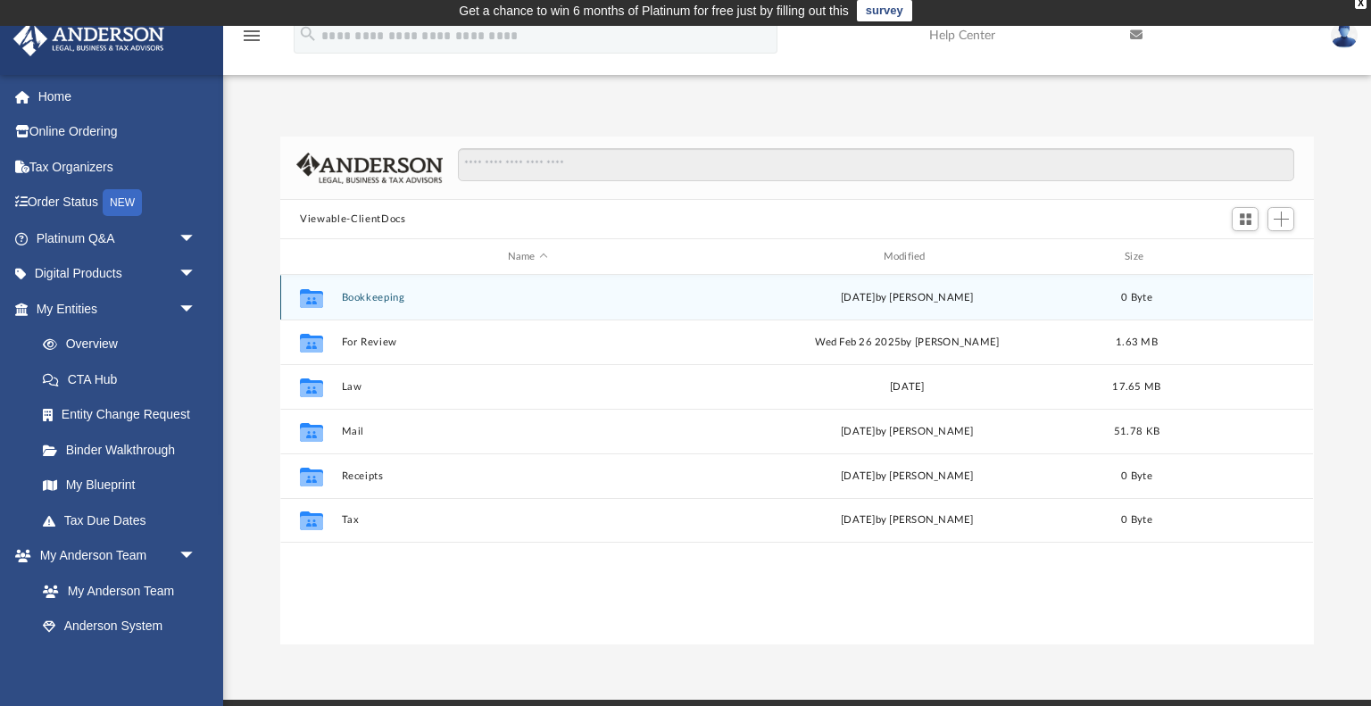
click at [371, 295] on button "Bookkeeping" at bounding box center [528, 298] width 372 height 12
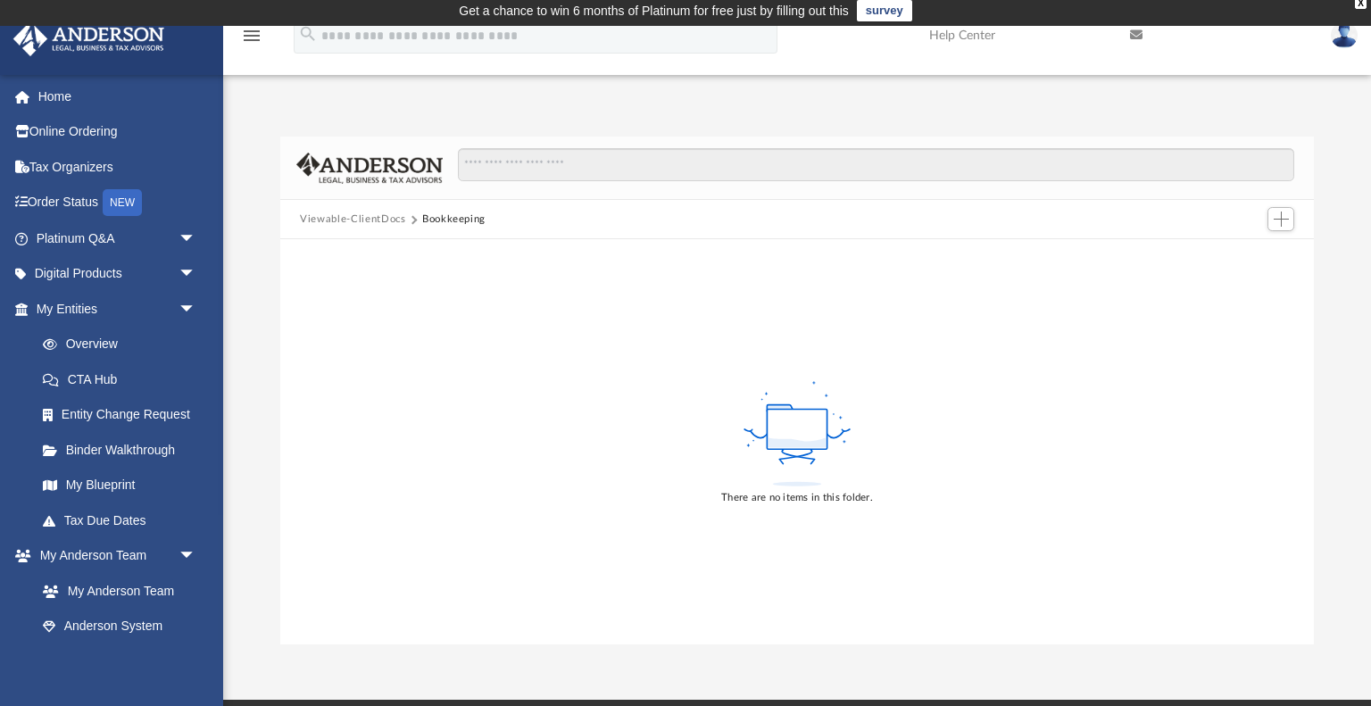
click at [362, 212] on button "Viewable-ClientDocs" at bounding box center [352, 220] width 105 height 16
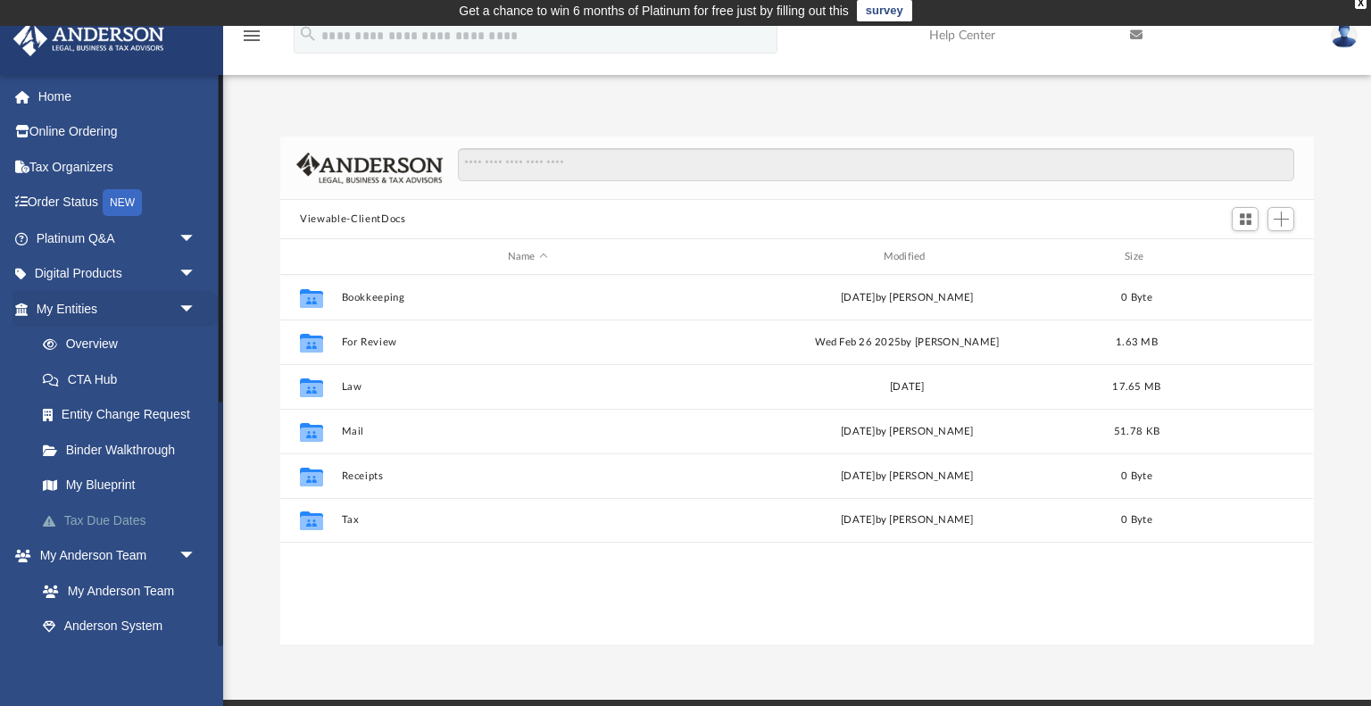
click at [98, 515] on link "Tax Due Dates" at bounding box center [124, 521] width 198 height 36
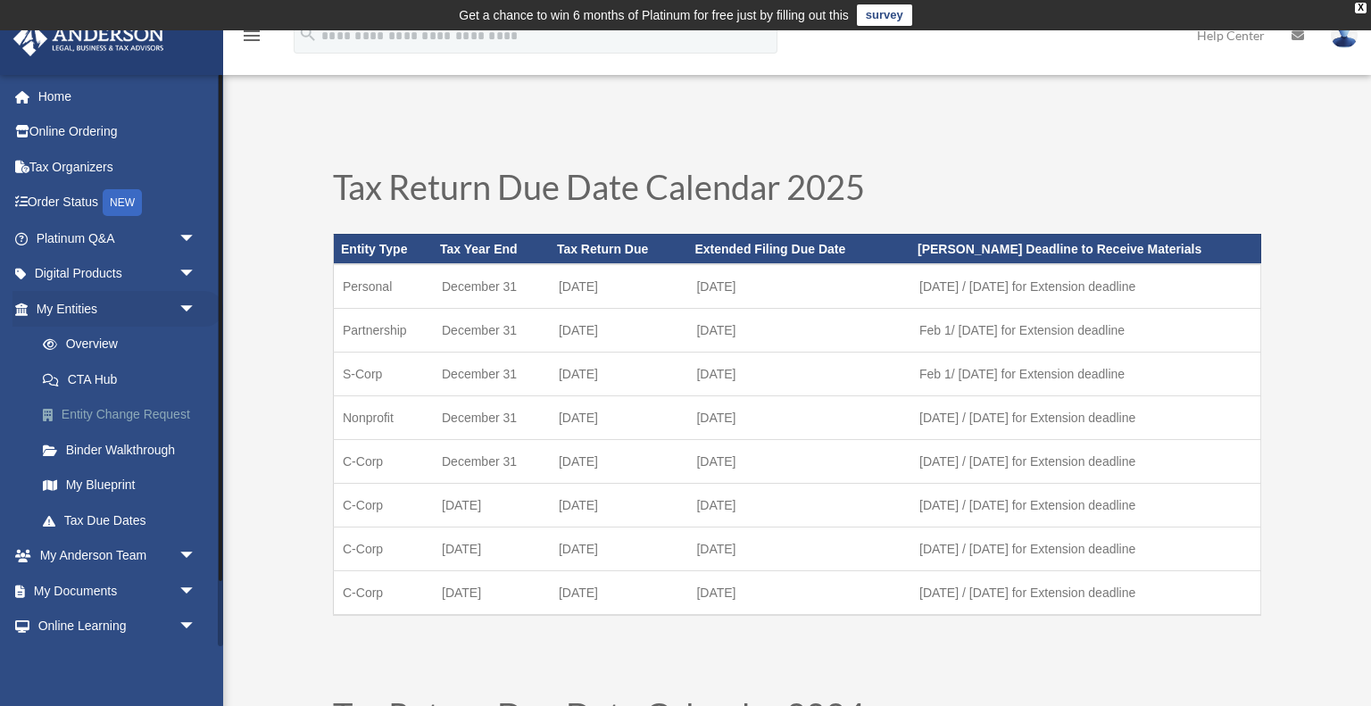
click at [125, 397] on link "Entity Change Request" at bounding box center [124, 415] width 198 height 36
click at [129, 406] on link "Entity Change Request" at bounding box center [124, 415] width 198 height 36
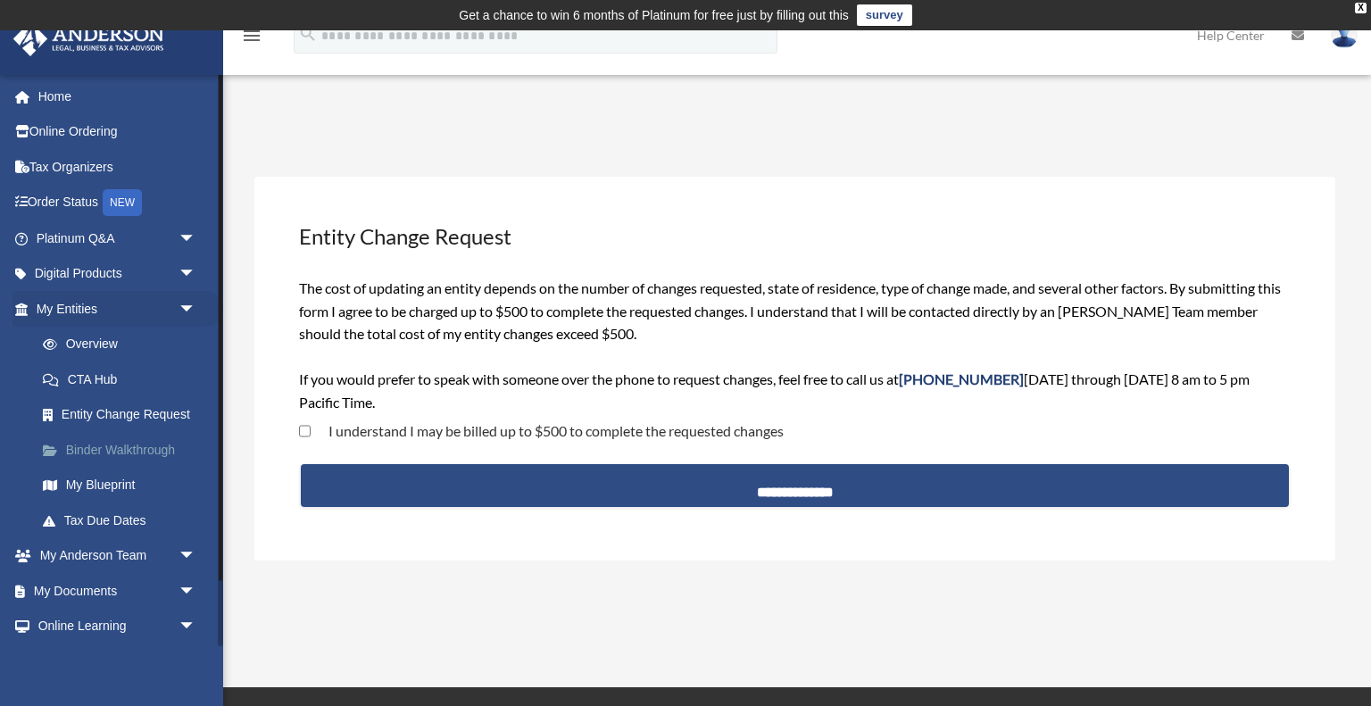
click at [102, 445] on link "Binder Walkthrough" at bounding box center [124, 450] width 198 height 36
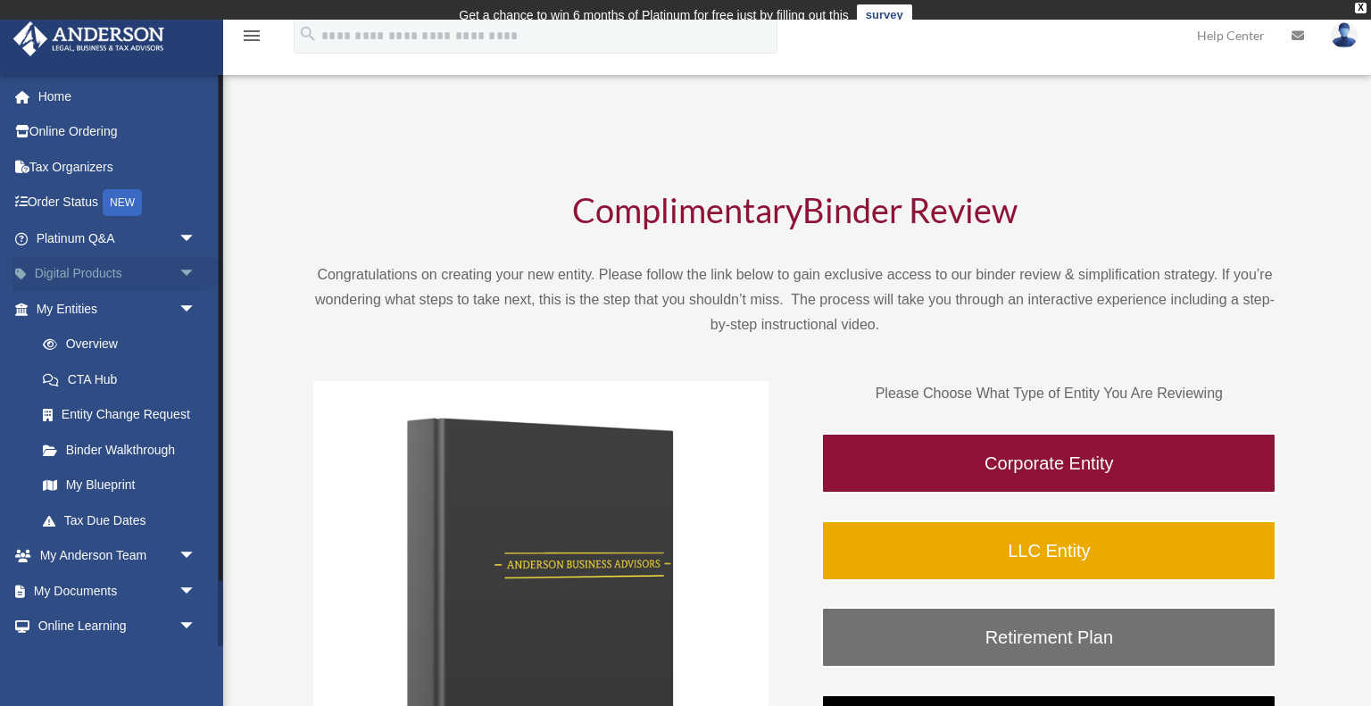
click at [92, 278] on link "Digital Products arrow_drop_down" at bounding box center [117, 274] width 211 height 36
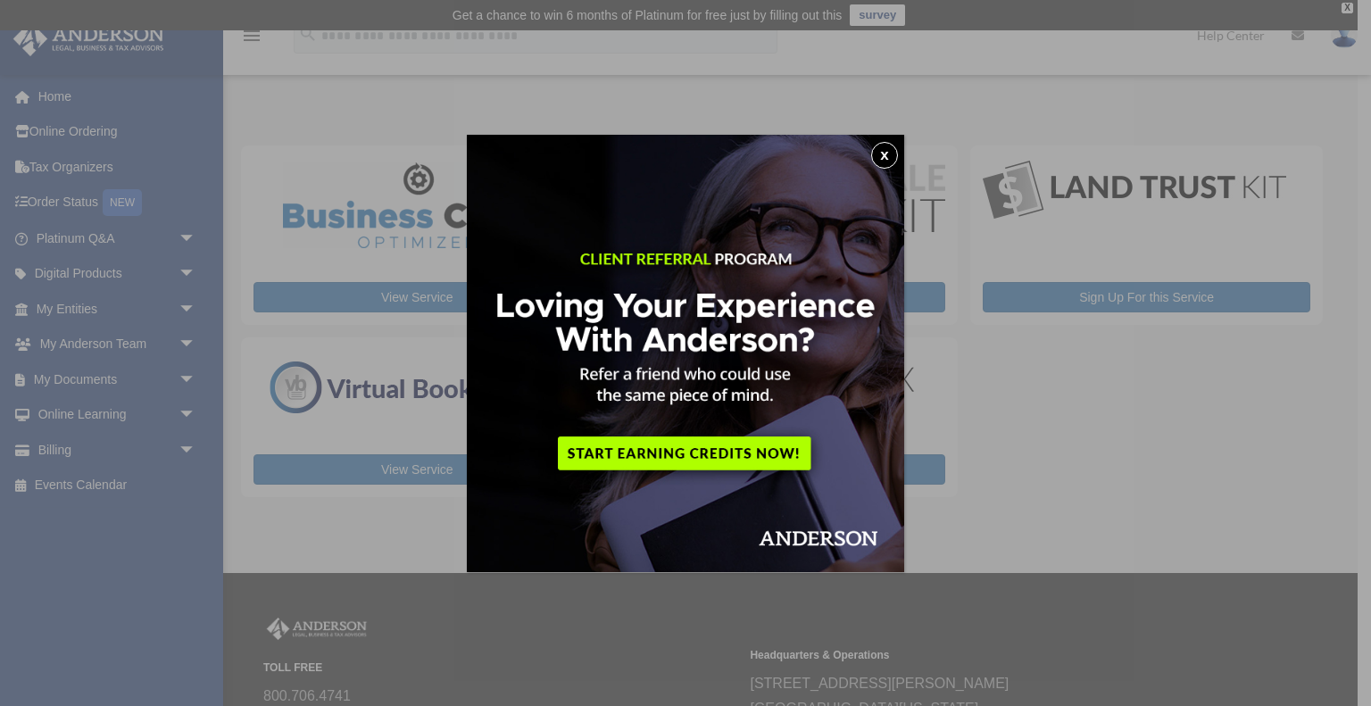
click at [894, 156] on button "x" at bounding box center [884, 155] width 27 height 27
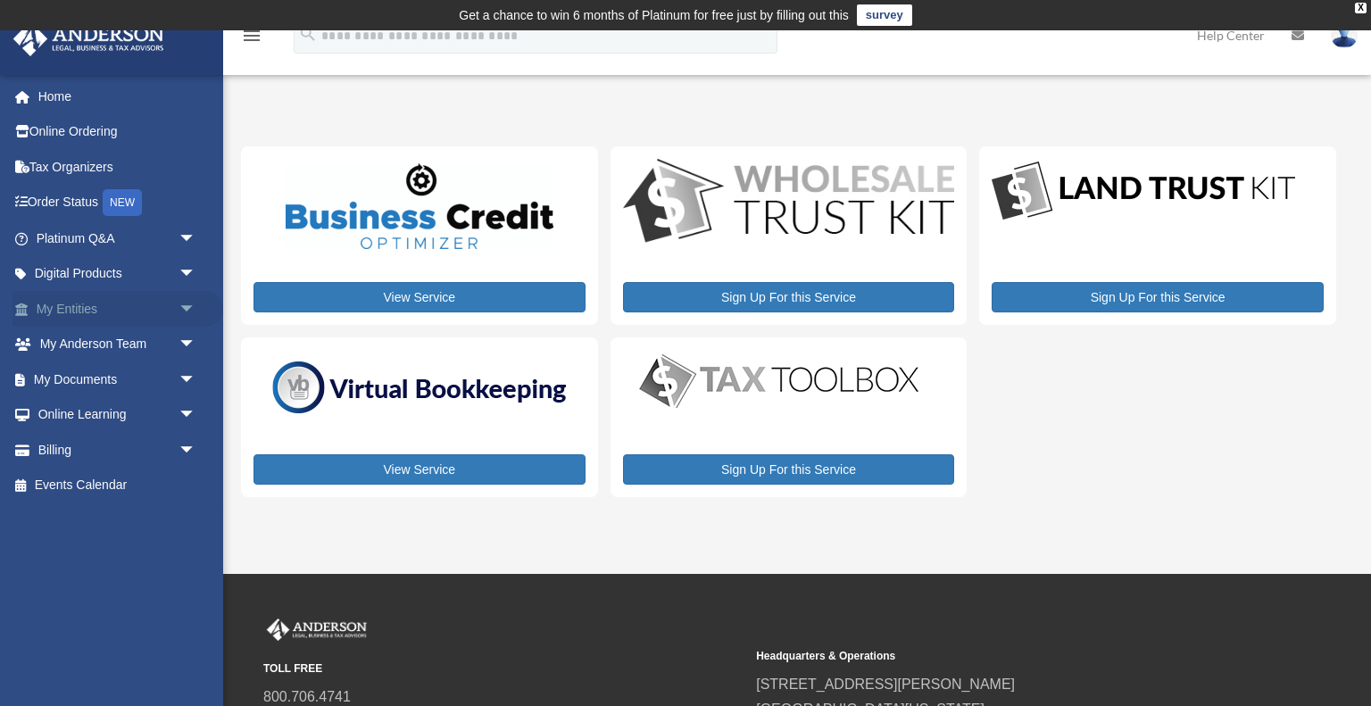
click at [92, 316] on link "My Entities arrow_drop_down" at bounding box center [117, 309] width 211 height 36
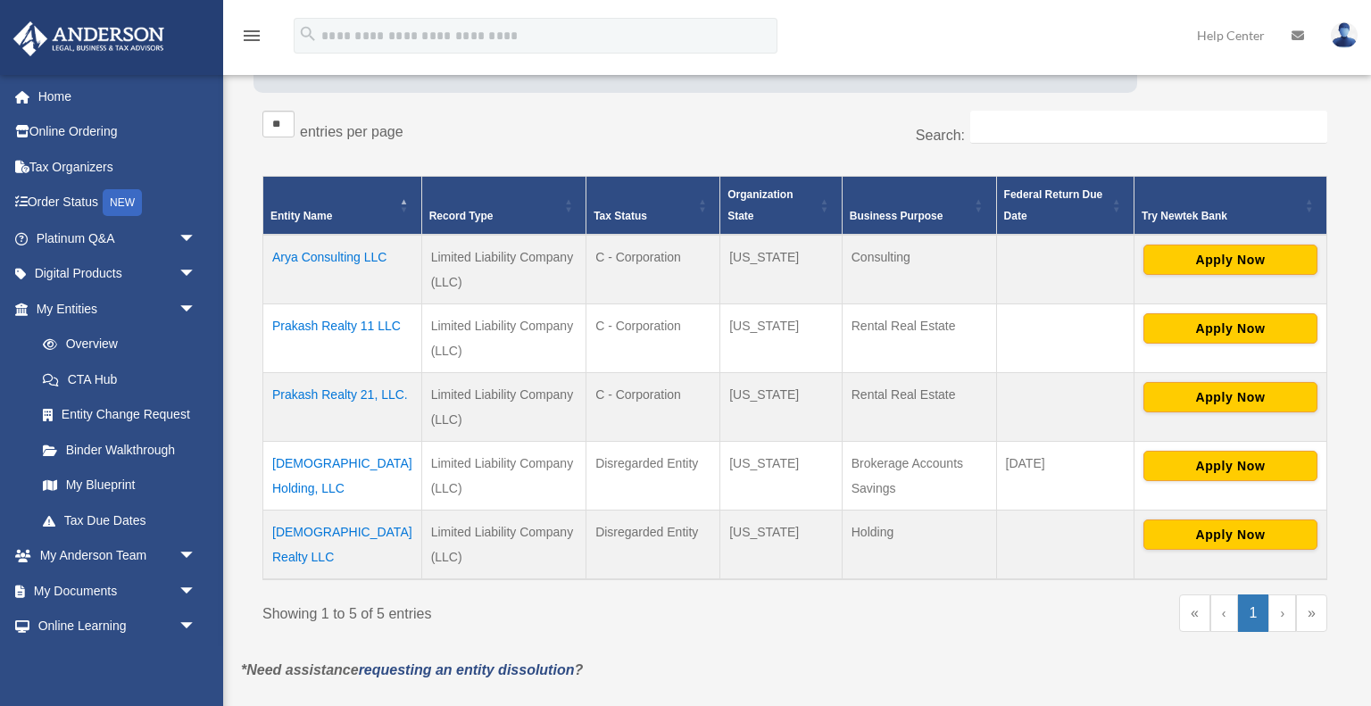
scroll to position [353, 0]
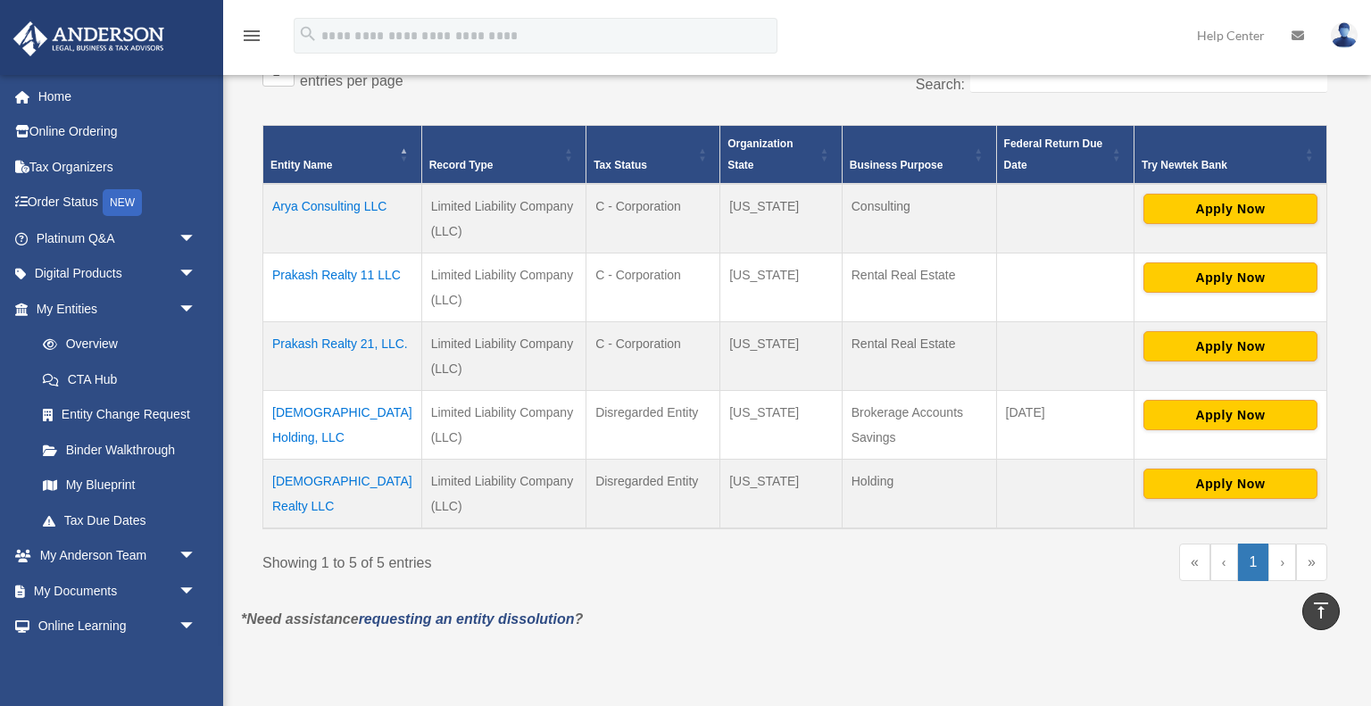
click at [350, 483] on td "Vedic Realty LLC" at bounding box center [342, 495] width 159 height 70
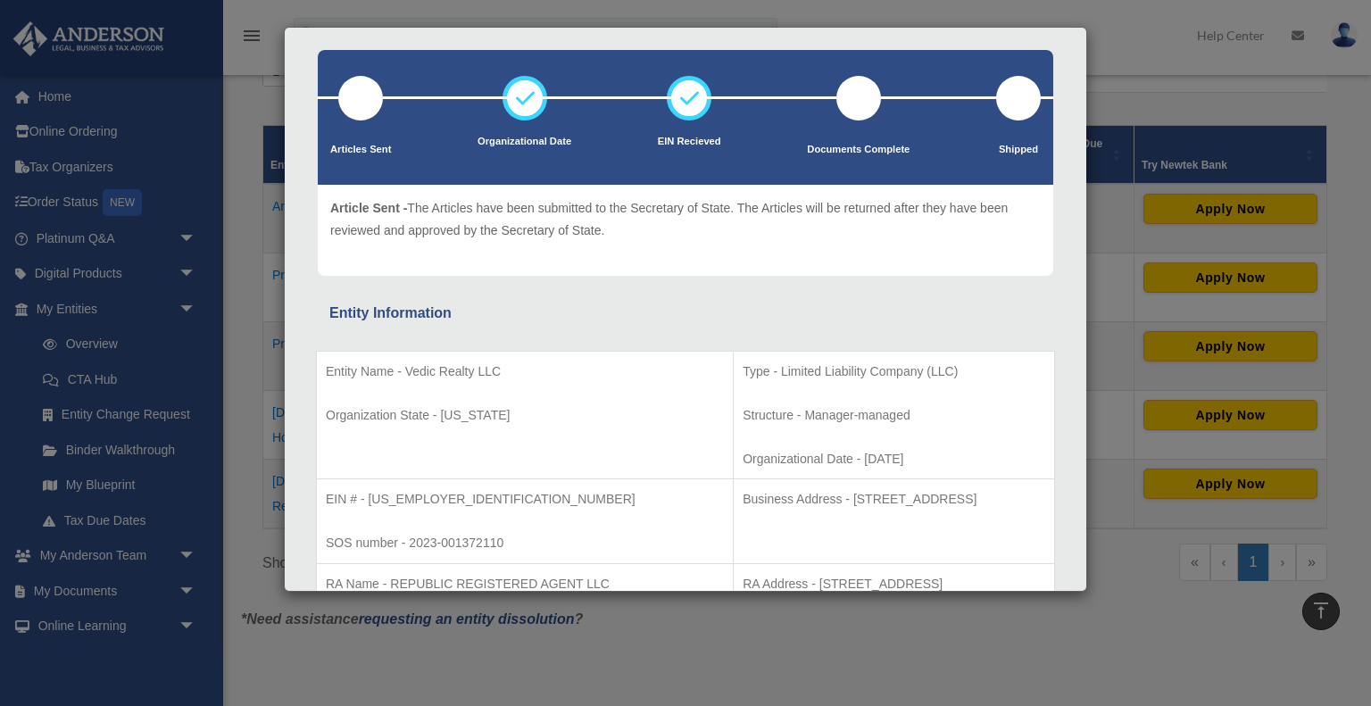
scroll to position [0, 0]
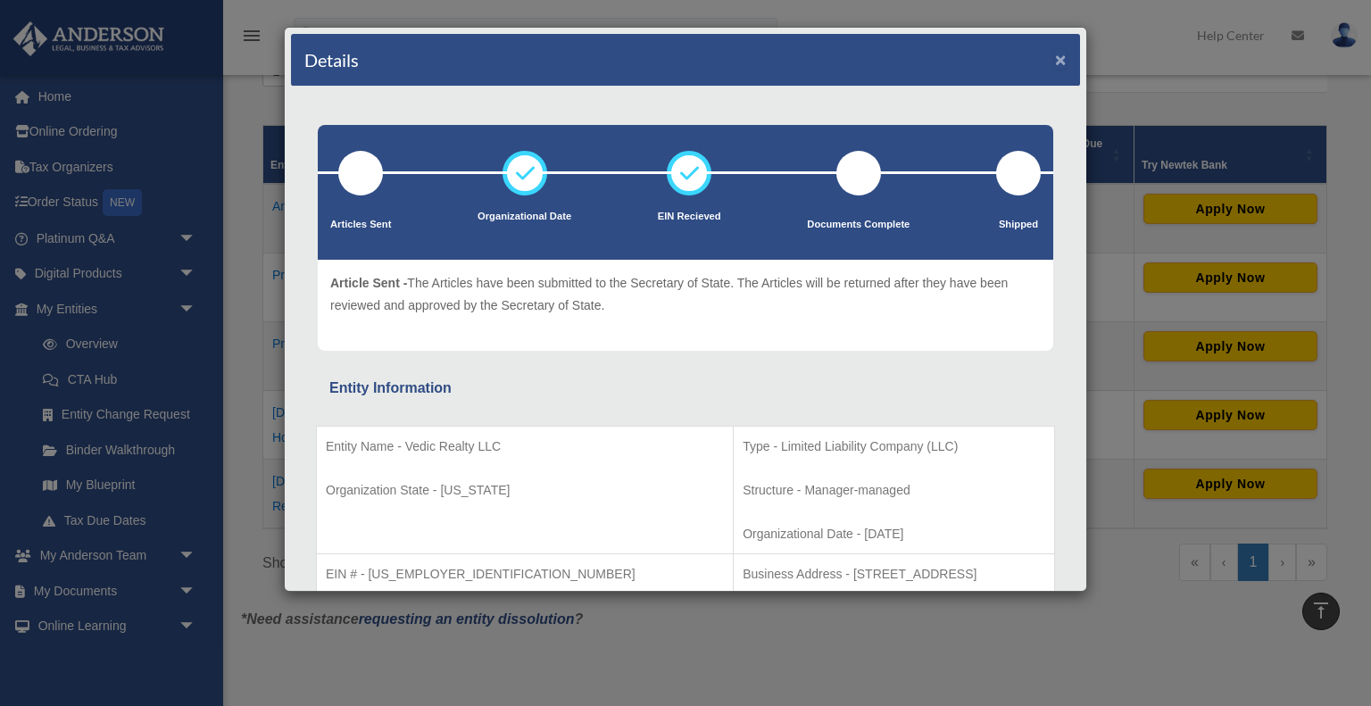
click at [1060, 65] on button "×" at bounding box center [1061, 59] width 12 height 19
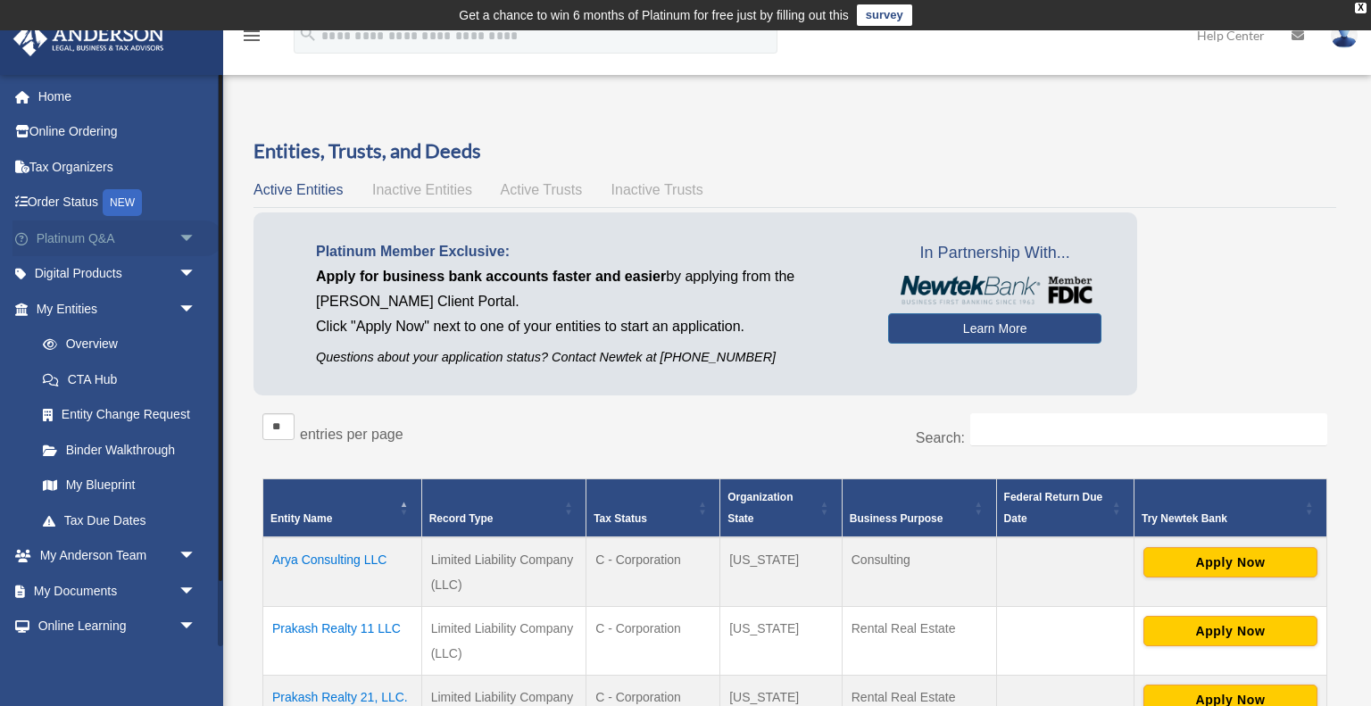
click at [75, 248] on link "Platinum Q&A arrow_drop_down" at bounding box center [117, 238] width 211 height 36
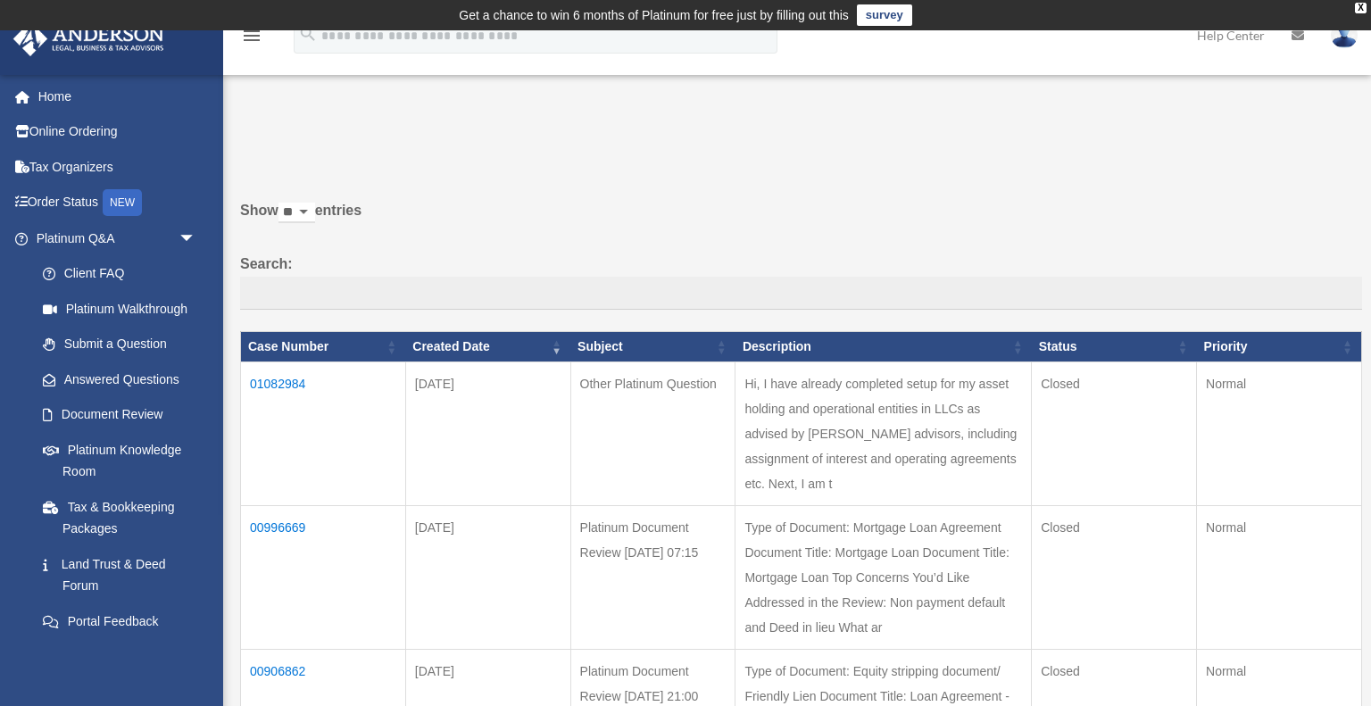
click at [292, 386] on td "01082984" at bounding box center [323, 434] width 165 height 144
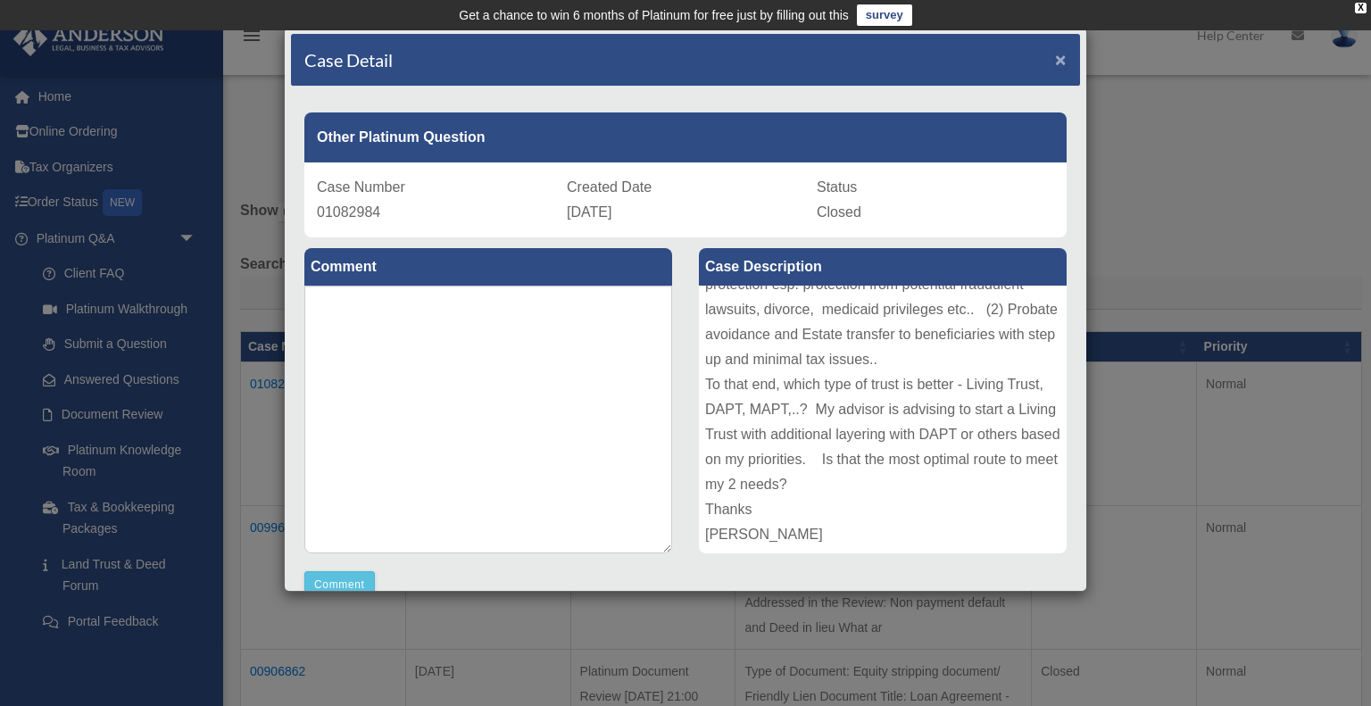
click at [1057, 55] on span "×" at bounding box center [1061, 59] width 12 height 21
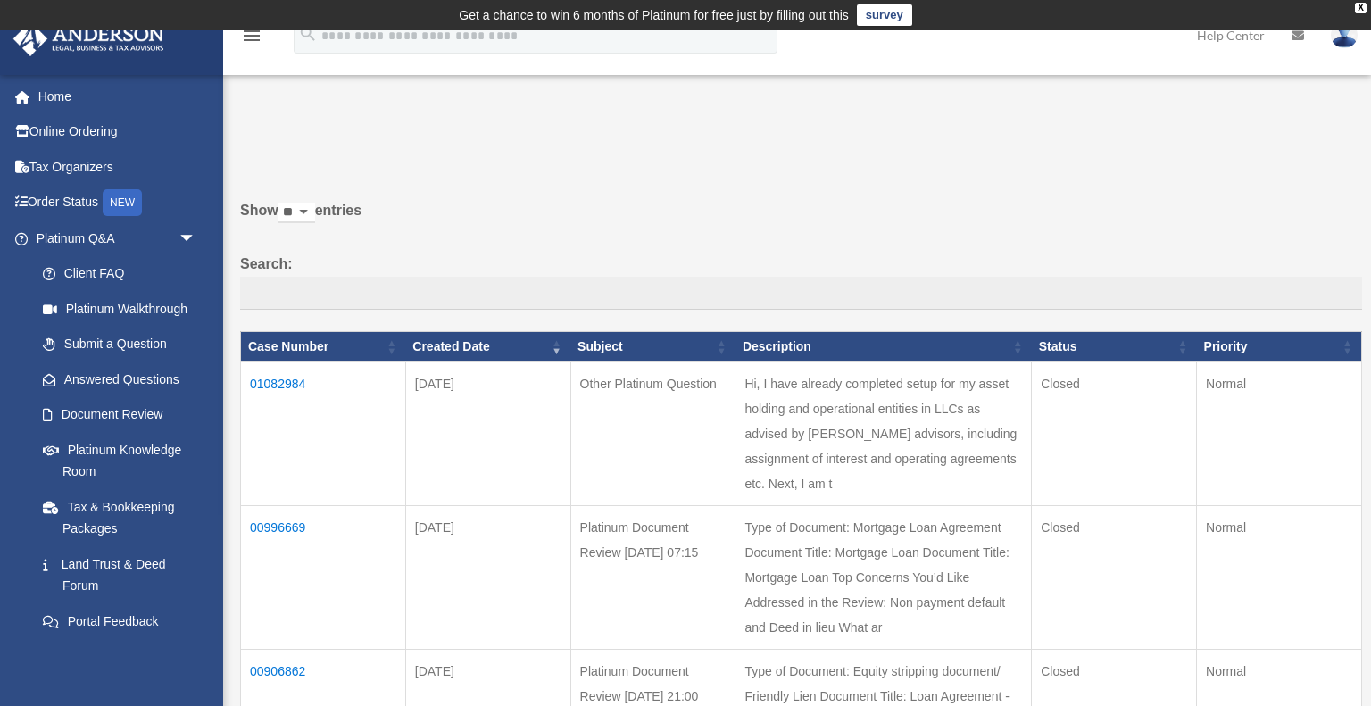
click at [286, 382] on td "01082984" at bounding box center [323, 434] width 165 height 144
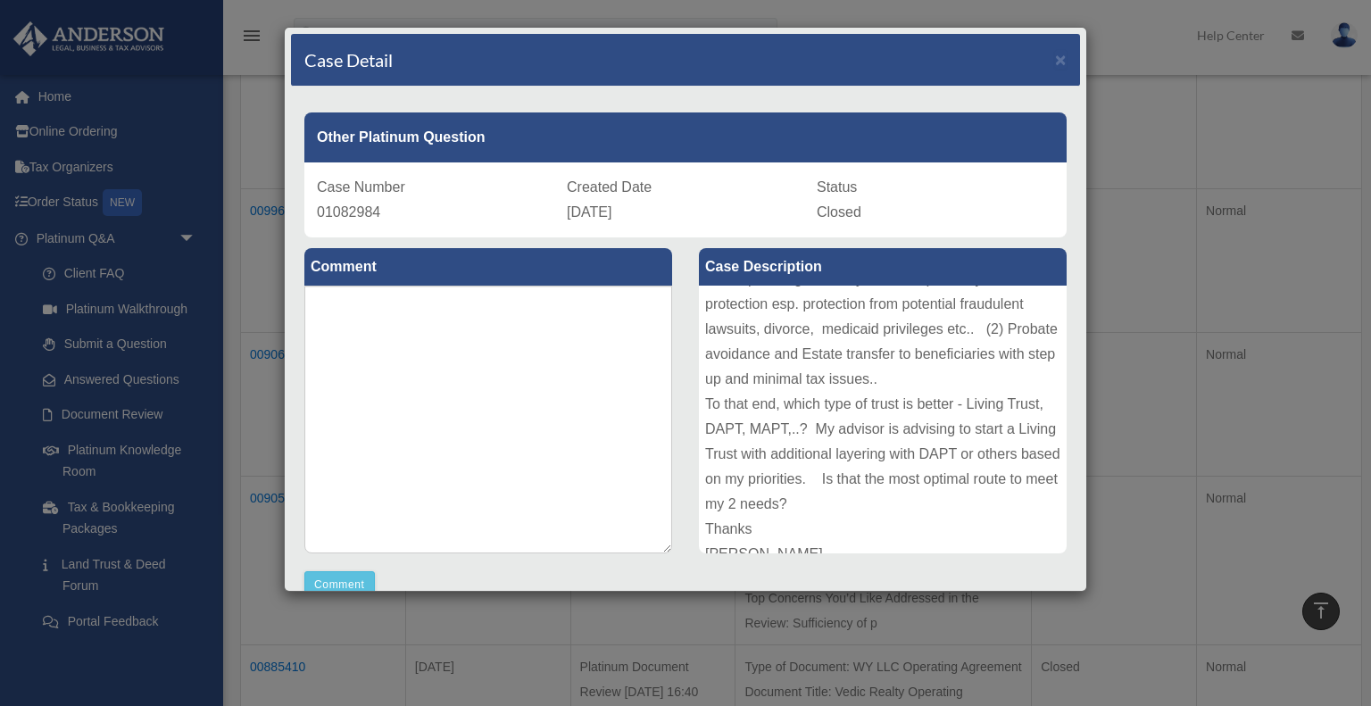
scroll to position [195, 0]
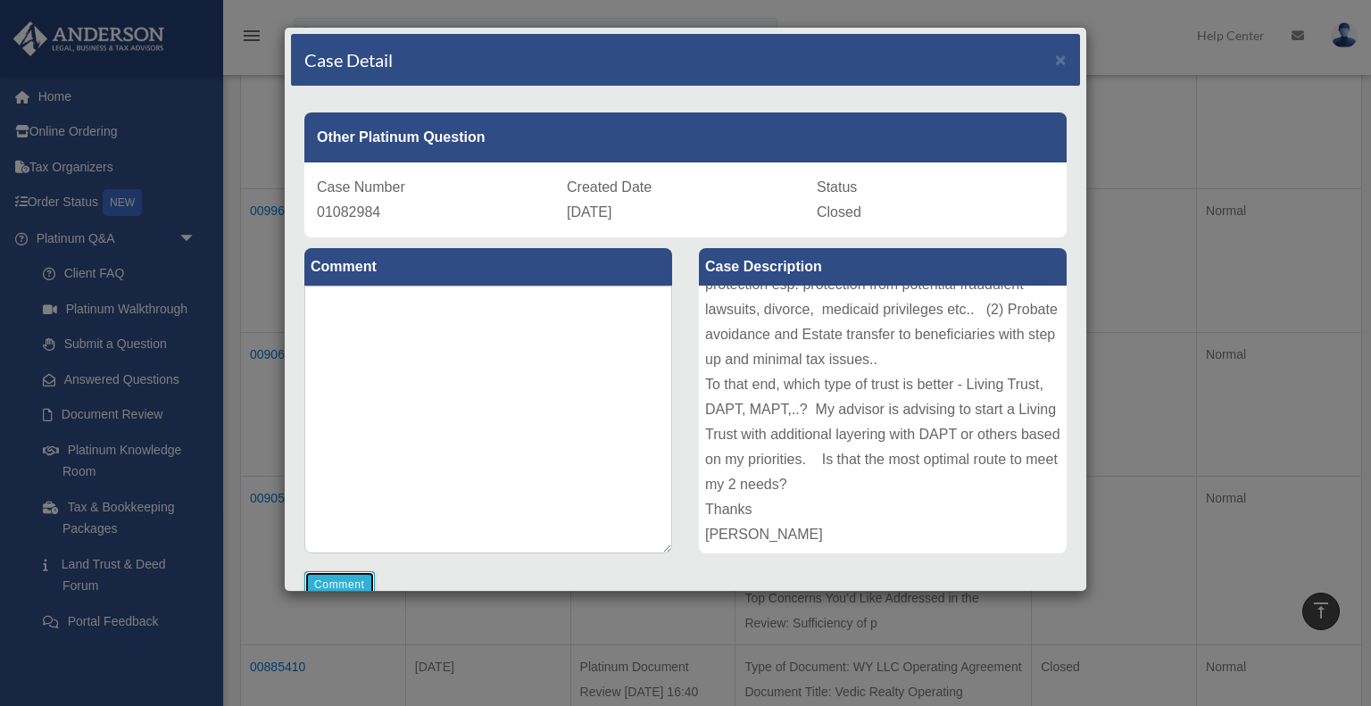
click at [339, 582] on button "Comment" at bounding box center [339, 584] width 71 height 27
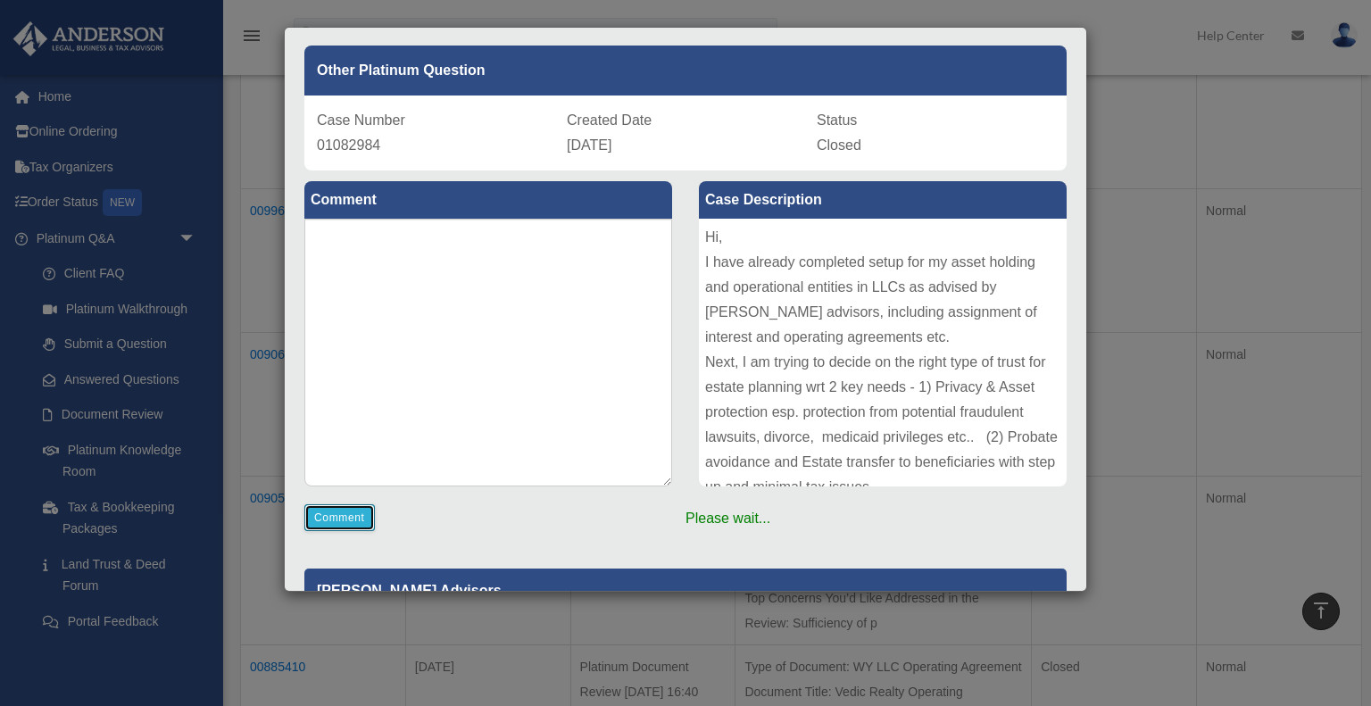
scroll to position [0, 0]
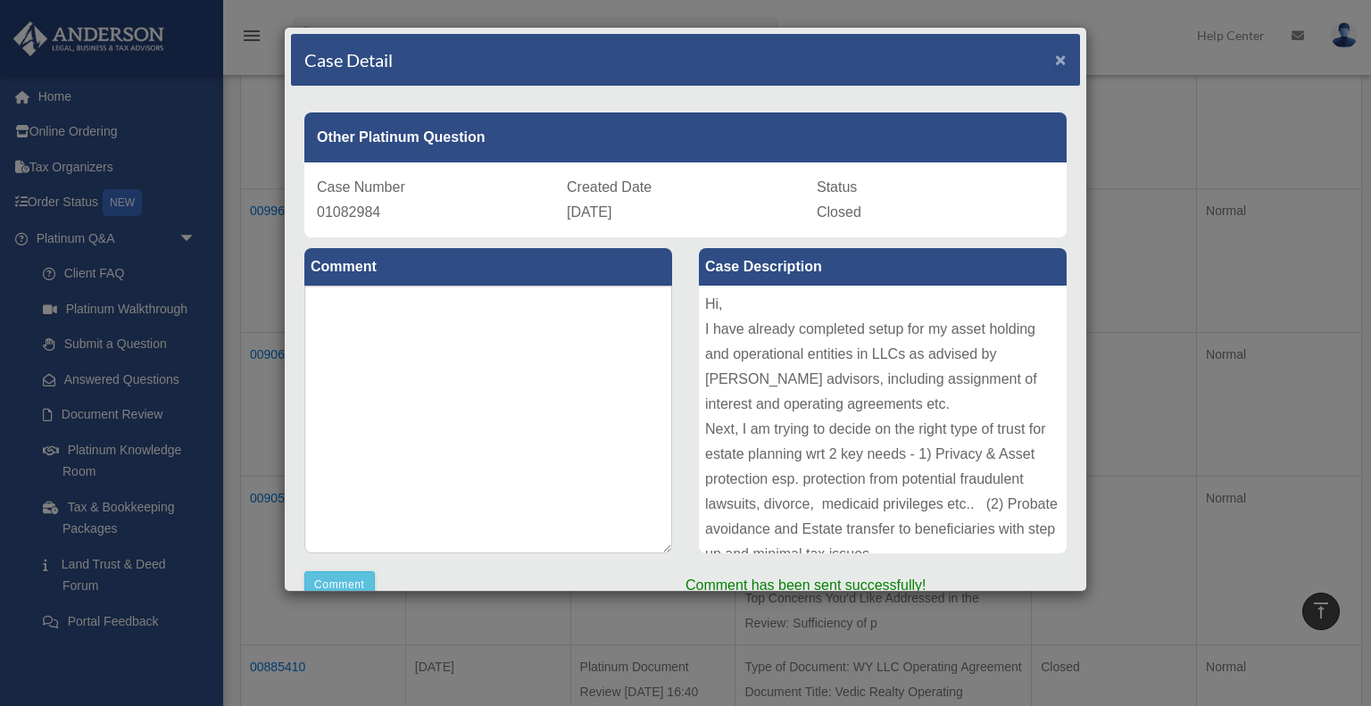
drag, startPoint x: 1063, startPoint y: 62, endPoint x: 1103, endPoint y: 75, distance: 42.3
click at [1062, 62] on span "×" at bounding box center [1061, 59] width 12 height 21
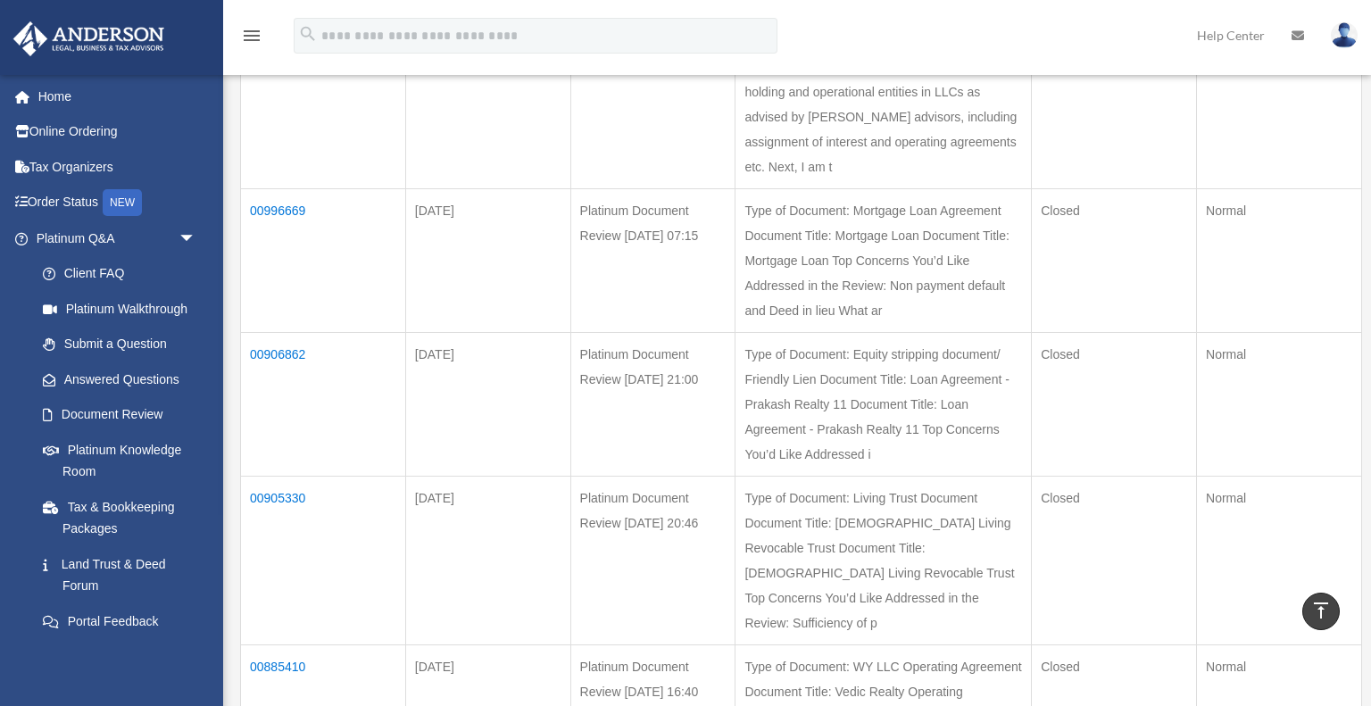
click at [1339, 43] on img at bounding box center [1344, 35] width 27 height 26
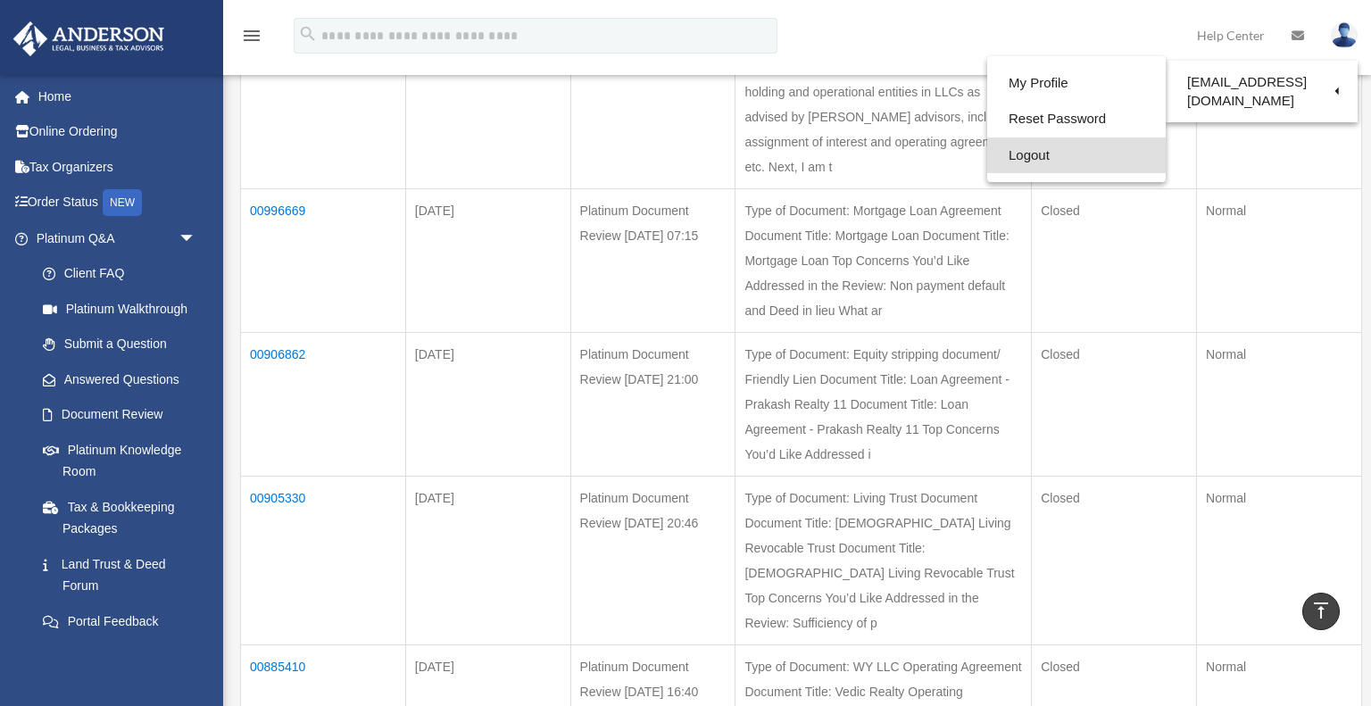
click at [987, 152] on link "Logout" at bounding box center [1076, 155] width 179 height 37
